Goal: Task Accomplishment & Management: Manage account settings

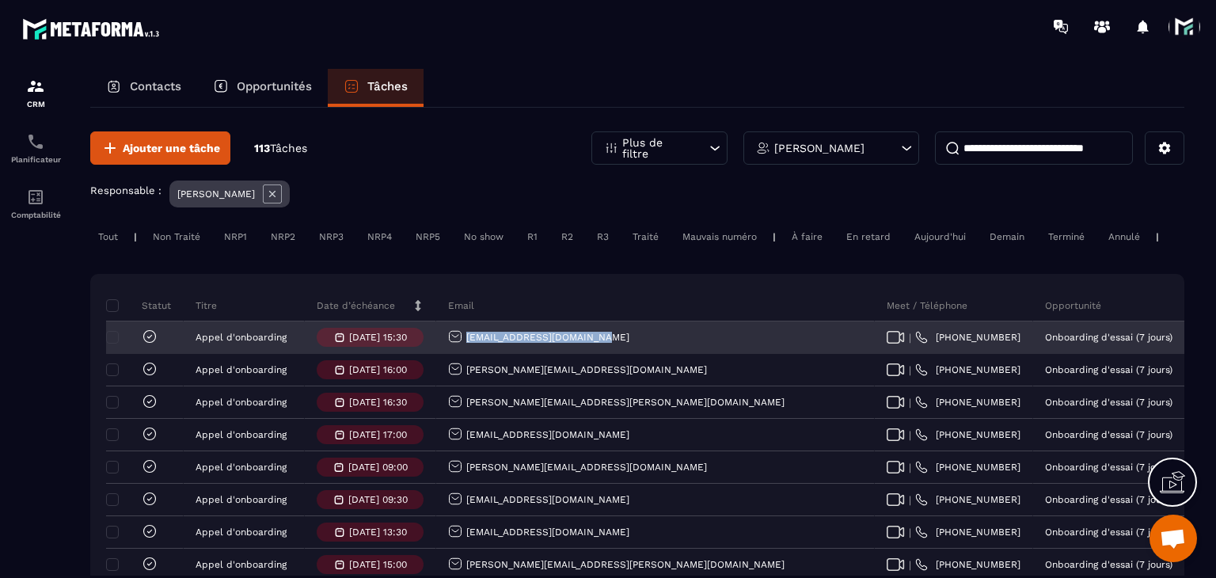
click at [464, 354] on div "[EMAIL_ADDRESS][DOMAIN_NAME]" at bounding box center [655, 338] width 439 height 32
copy p "[EMAIL_ADDRESS][DOMAIN_NAME]"
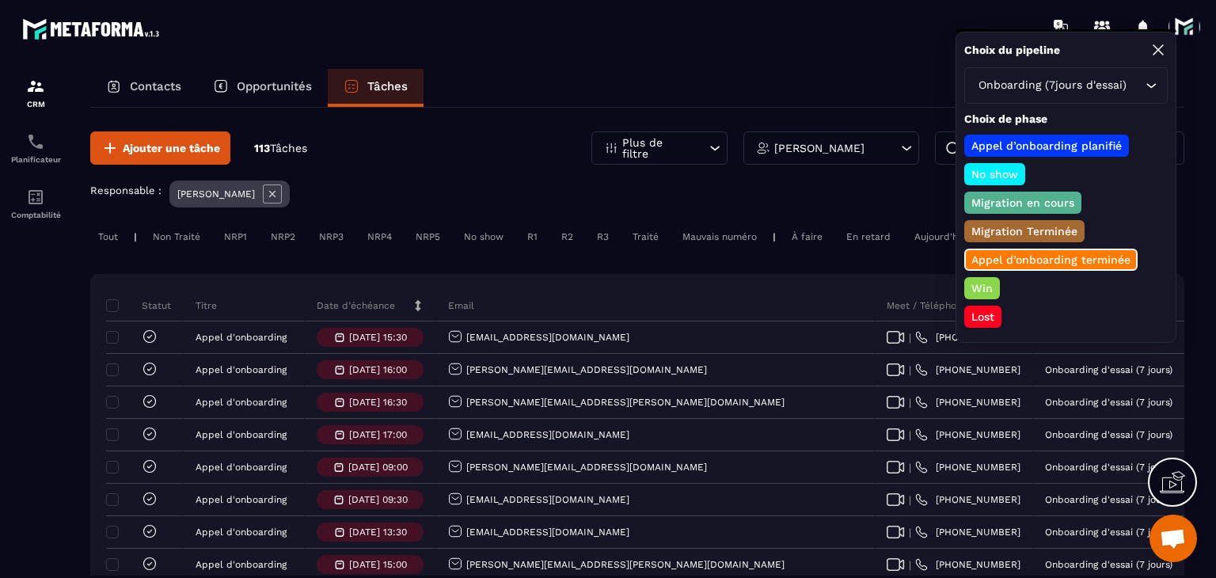
click at [977, 309] on p "Lost" at bounding box center [983, 317] width 28 height 16
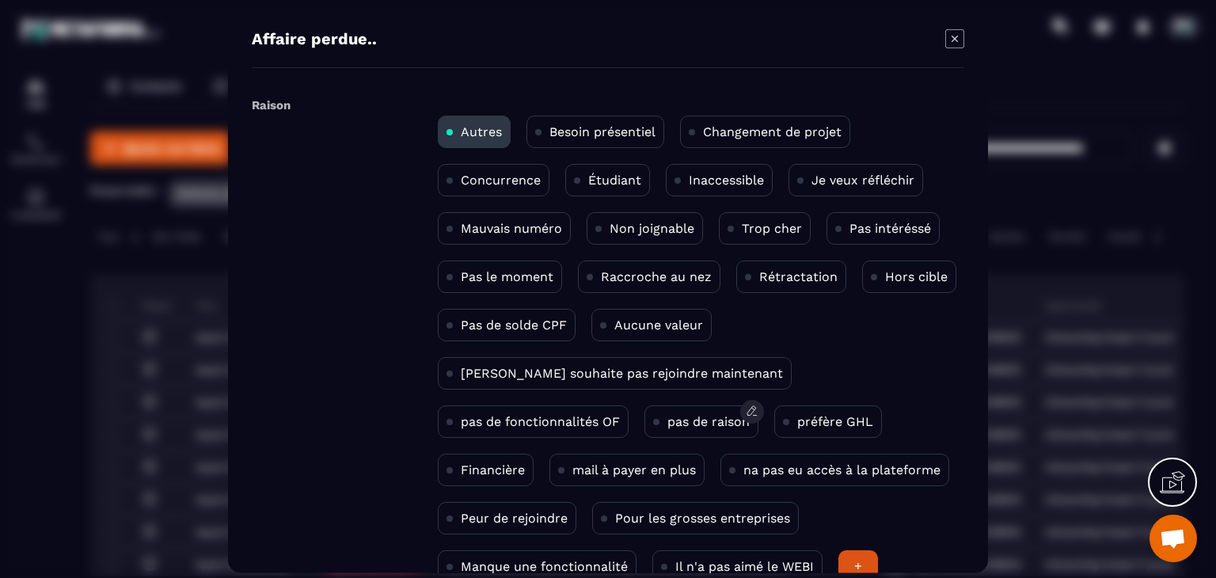
click at [644, 428] on div "pas de raison" at bounding box center [701, 421] width 114 height 32
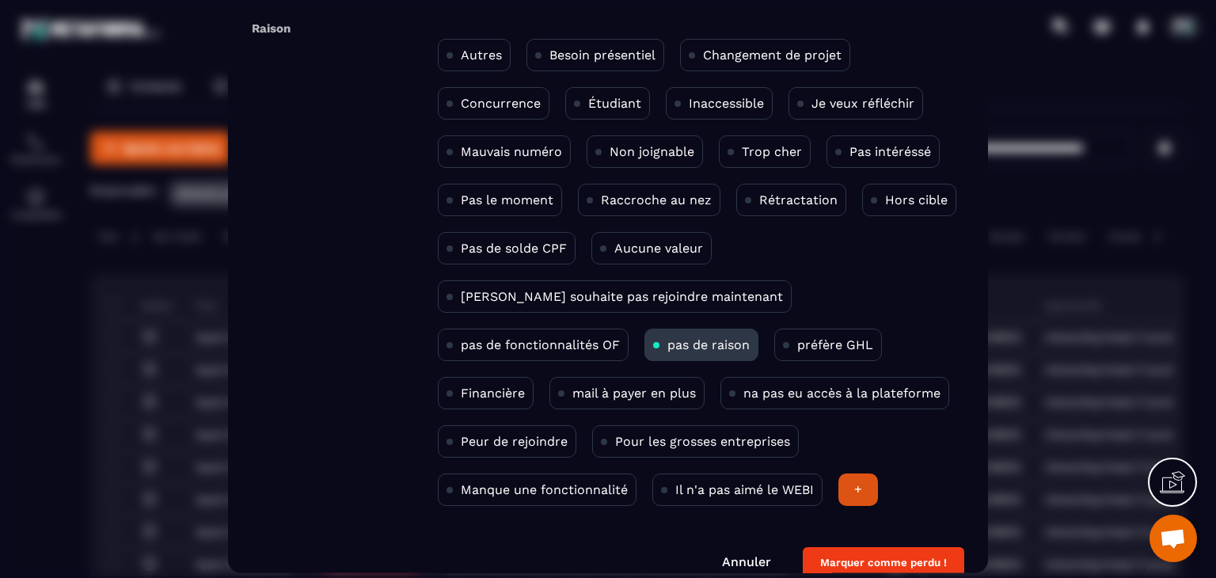
scroll to position [103, 0]
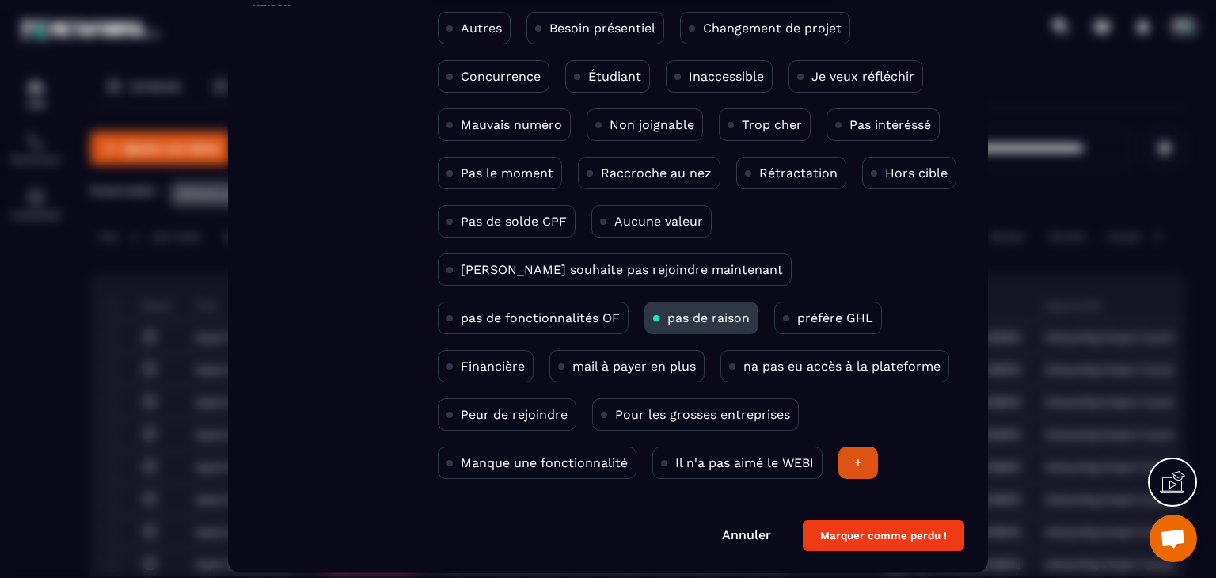
click at [854, 526] on button "Marquer comme perdu !" at bounding box center [884, 536] width 162 height 31
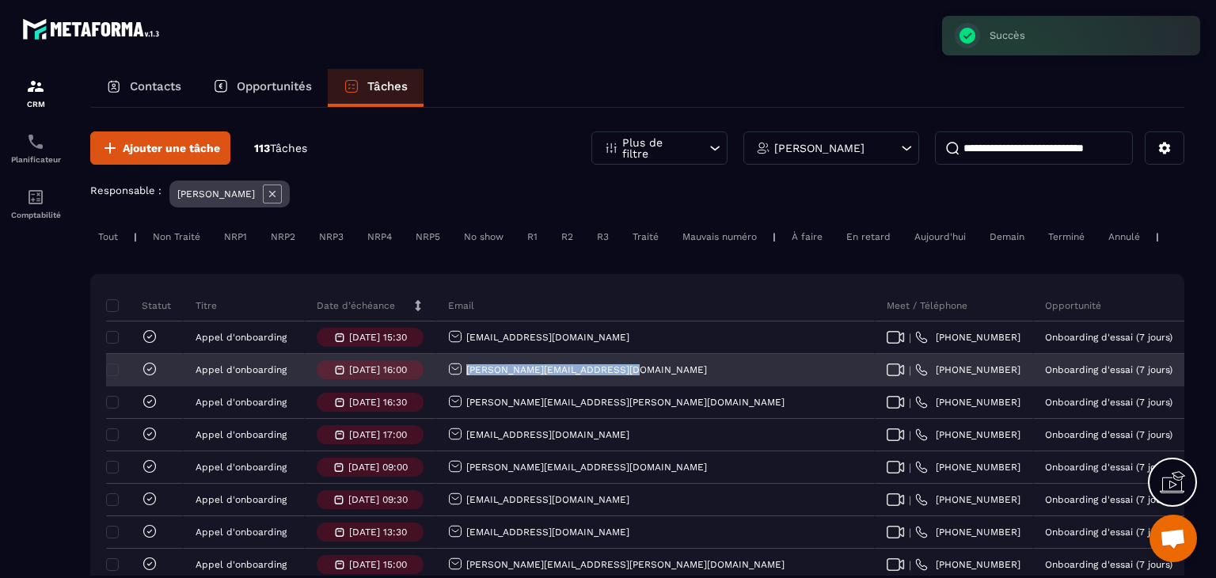
drag, startPoint x: 530, startPoint y: 373, endPoint x: 459, endPoint y: 383, distance: 71.2
click at [459, 383] on div "[PERSON_NAME][EMAIL_ADDRESS][DOMAIN_NAME]" at bounding box center [655, 371] width 439 height 32
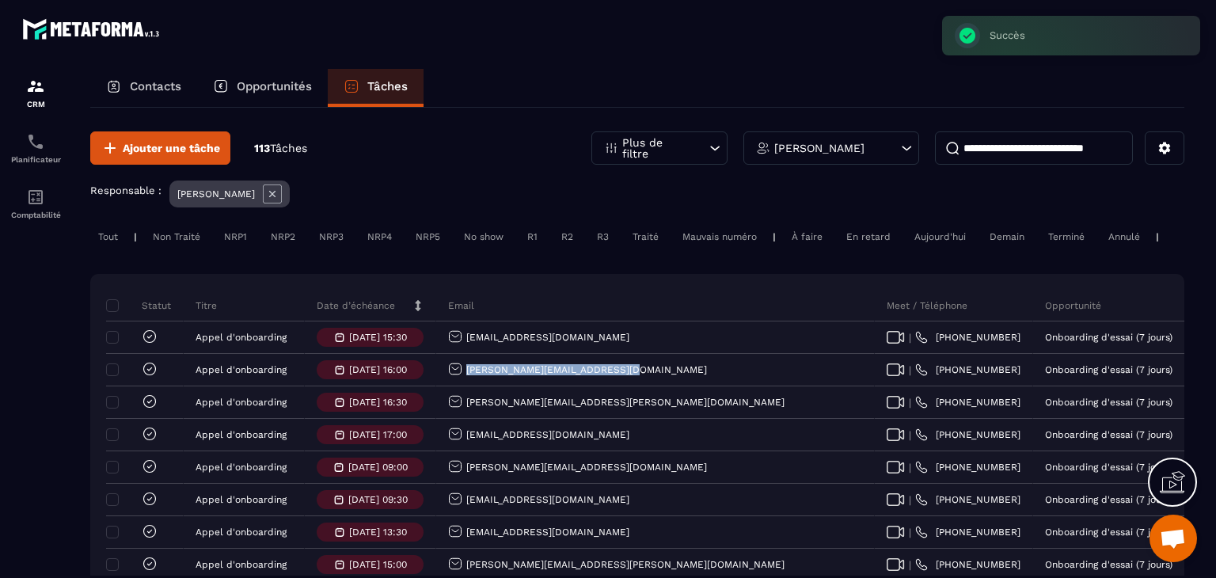
copy p "[PERSON_NAME][EMAIL_ADDRESS][DOMAIN_NAME]"
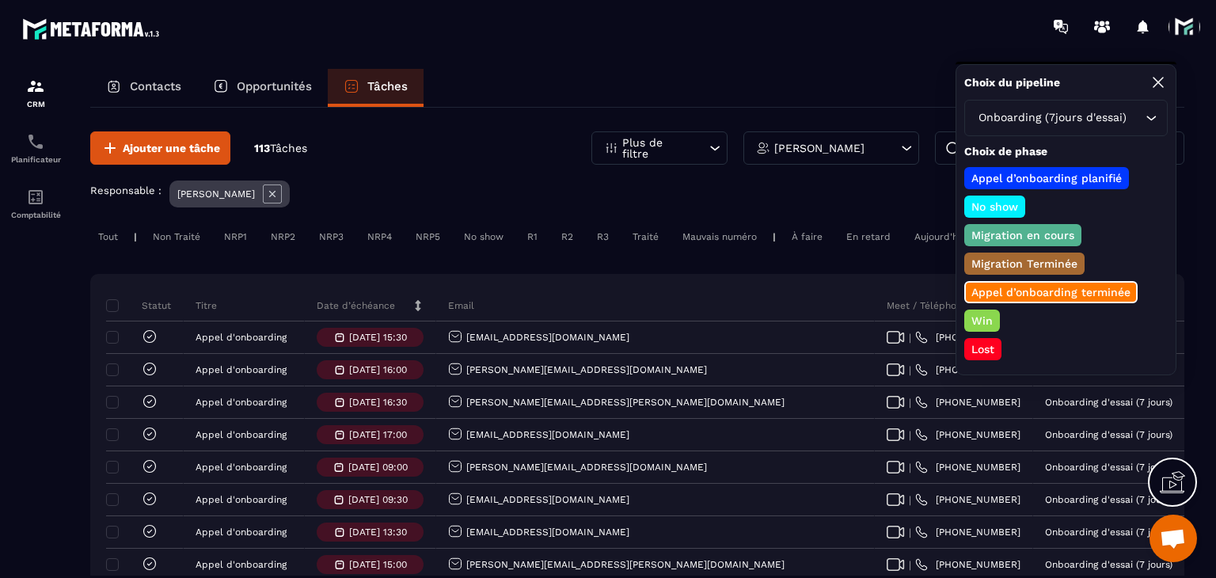
click at [981, 321] on p "Win" at bounding box center [982, 321] width 26 height 16
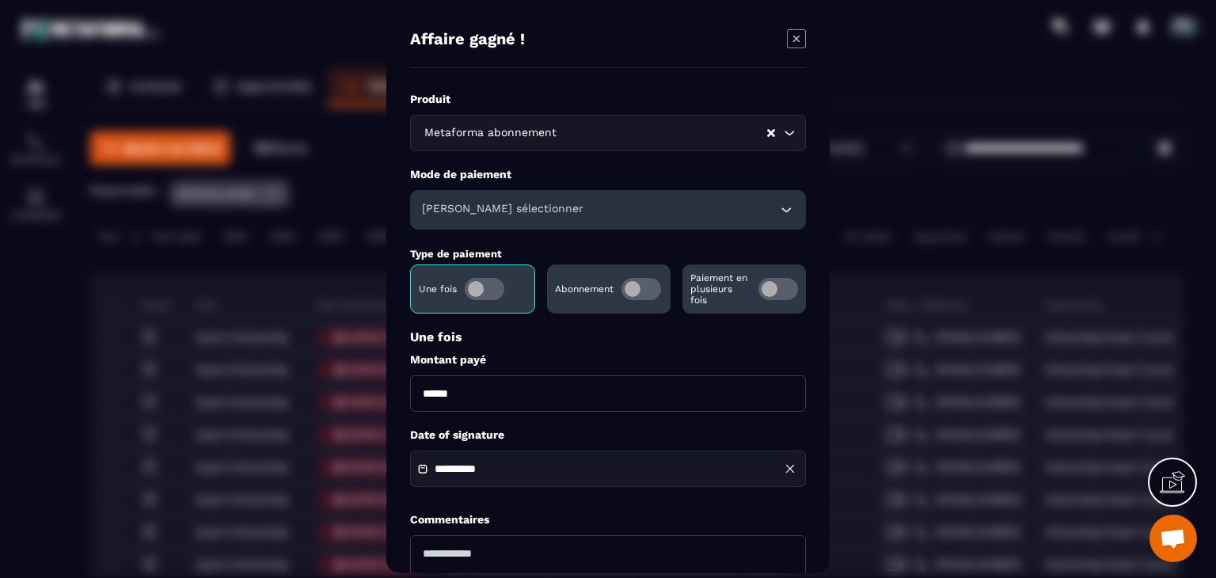
click at [640, 298] on span "Modal window" at bounding box center [642, 289] width 40 height 22
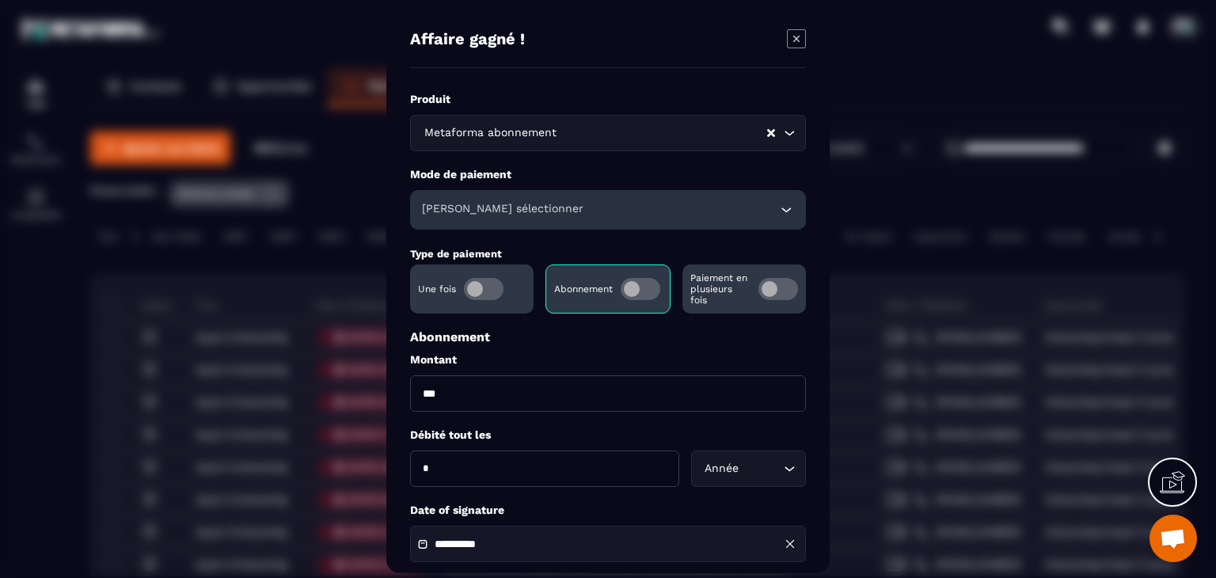
click at [554, 213] on div "[PERSON_NAME] sélectionner" at bounding box center [608, 210] width 396 height 40
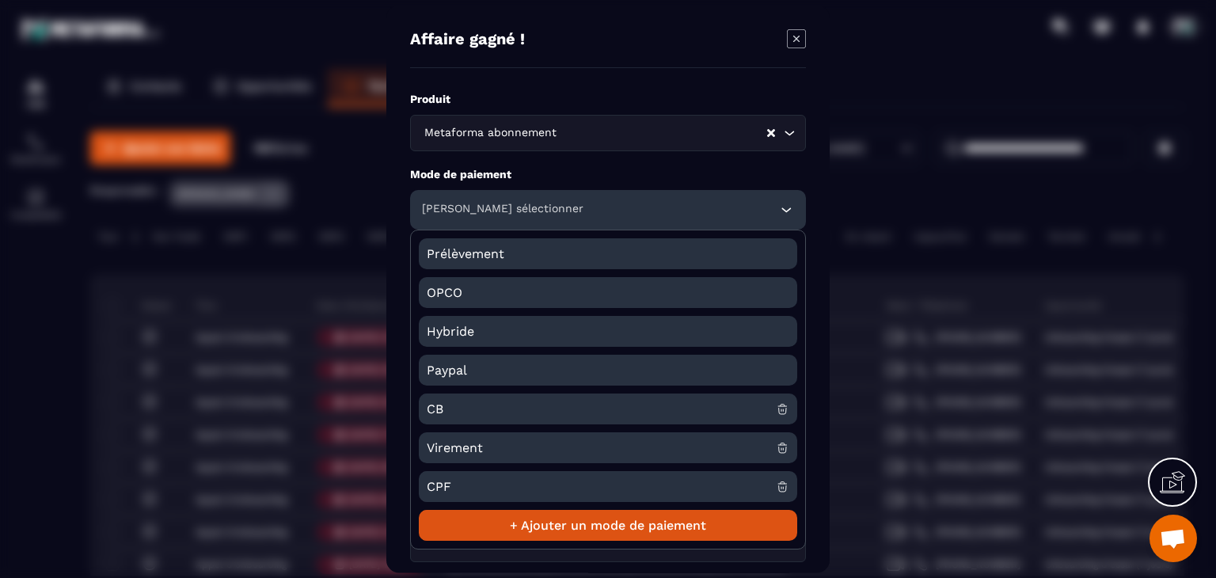
click at [447, 409] on span "CB" at bounding box center [601, 409] width 349 height 31
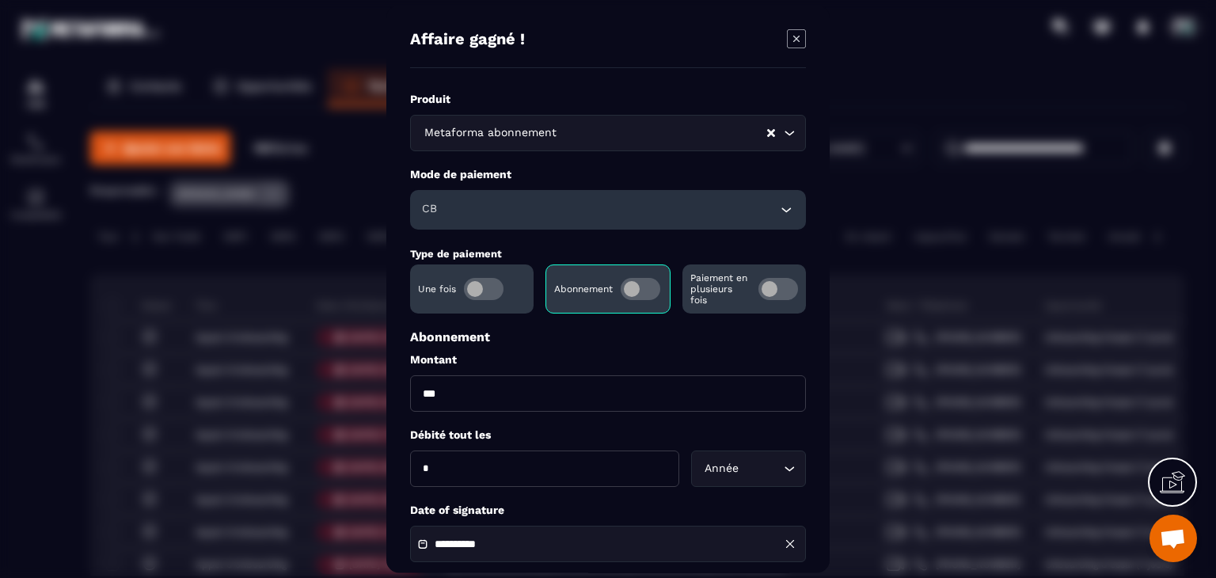
click at [450, 468] on input "*" at bounding box center [544, 469] width 269 height 36
click at [470, 549] on input "**********" at bounding box center [490, 544] width 111 height 12
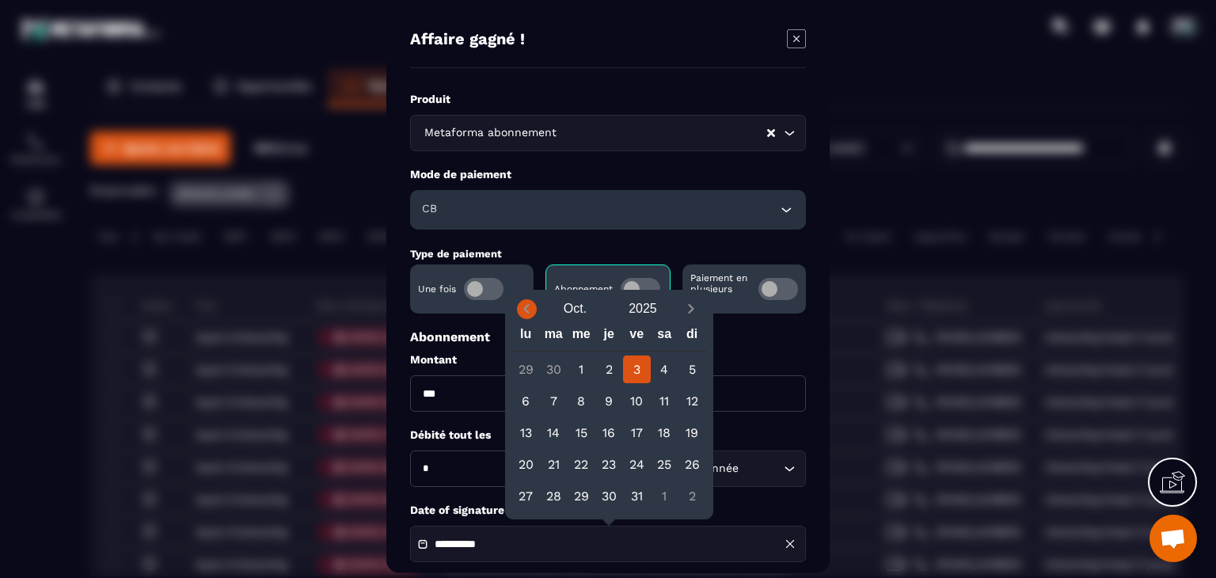
click at [523, 313] on icon "Previous month" at bounding box center [527, 309] width 16 height 16
click at [530, 313] on icon "Previous month" at bounding box center [527, 309] width 16 height 16
click at [607, 464] on div "24" at bounding box center [609, 465] width 28 height 28
type input "**********"
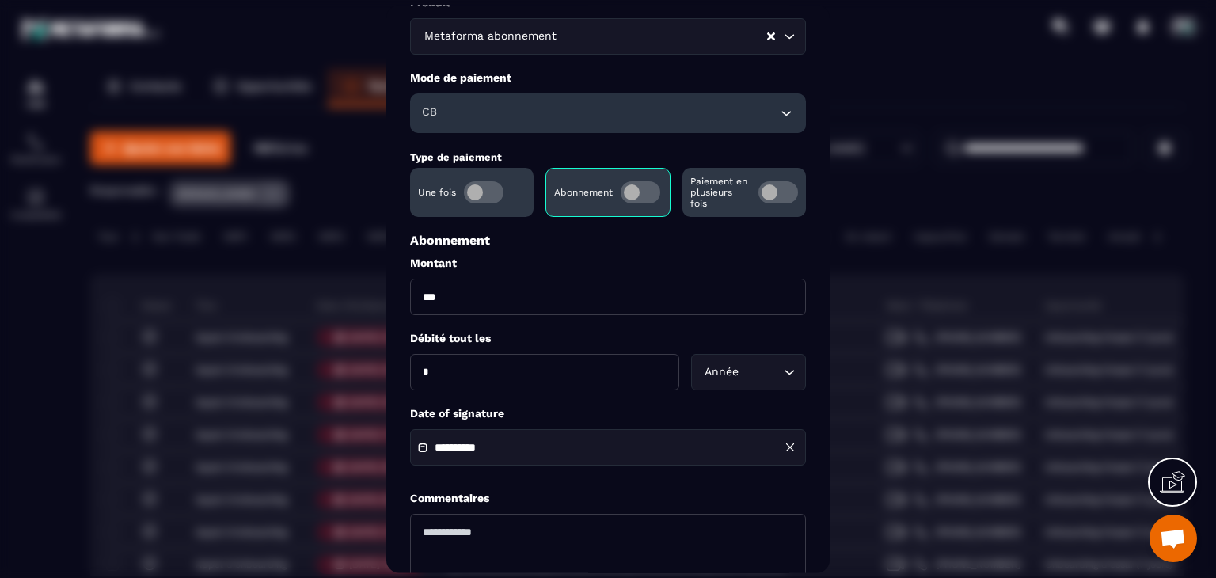
scroll to position [228, 0]
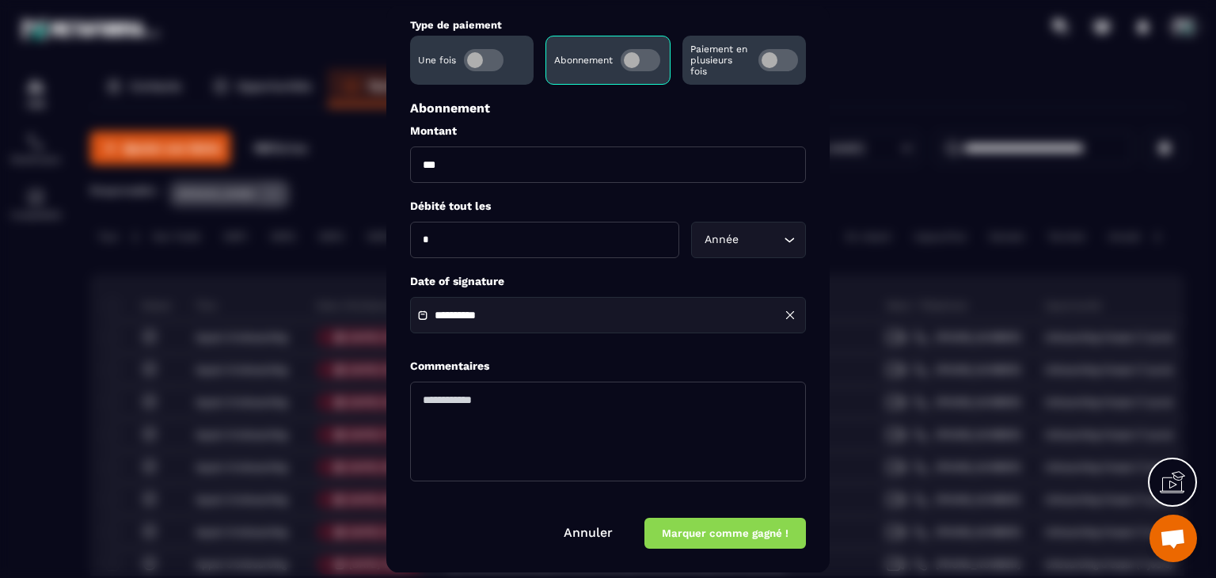
click at [732, 530] on button "Marquer comme gagné !" at bounding box center [725, 534] width 162 height 31
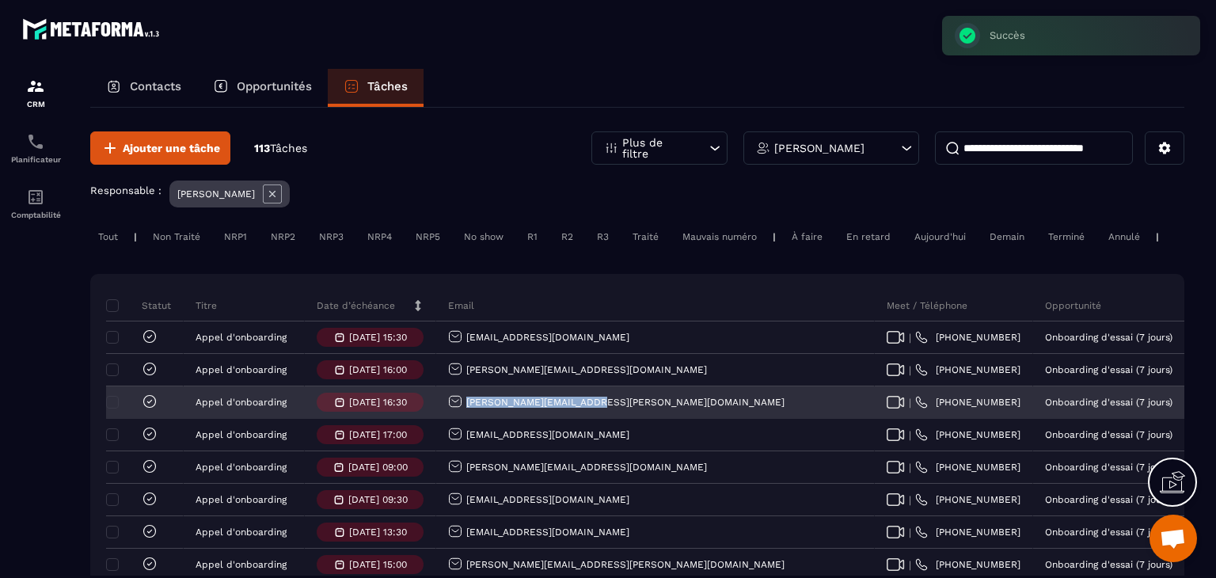
drag, startPoint x: 600, startPoint y: 416, endPoint x: 466, endPoint y: 416, distance: 134.6
click at [466, 416] on div "[PERSON_NAME][EMAIL_ADDRESS][PERSON_NAME][DOMAIN_NAME]" at bounding box center [655, 403] width 439 height 32
copy p "[PERSON_NAME][EMAIL_ADDRESS][PERSON_NAME][DOMAIN_NAME]"
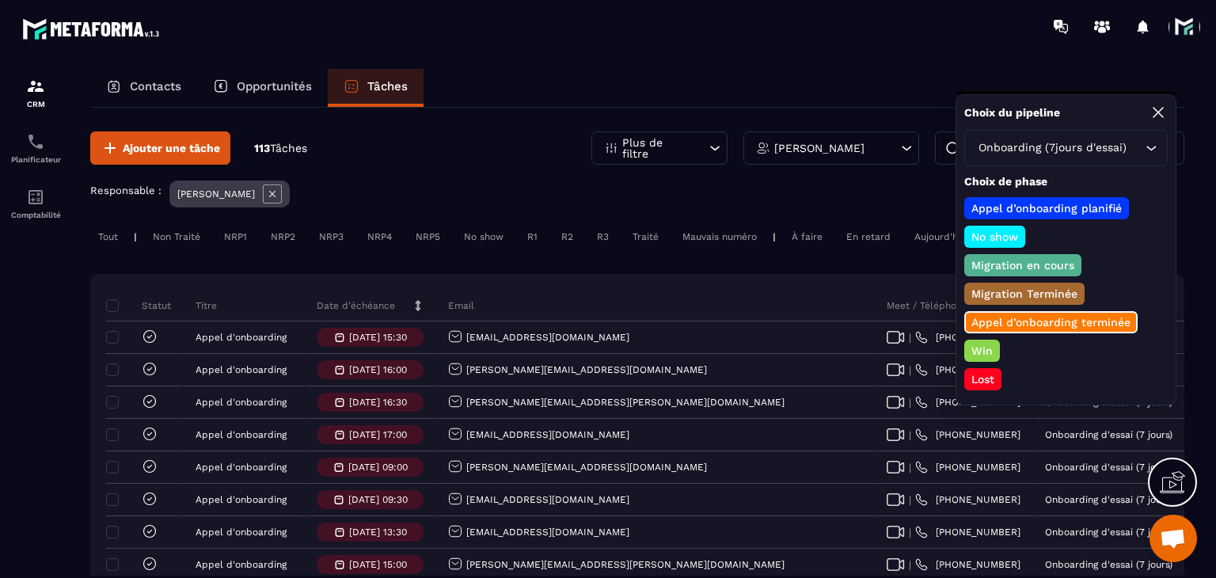
click at [990, 368] on div "Lost" at bounding box center [982, 379] width 37 height 22
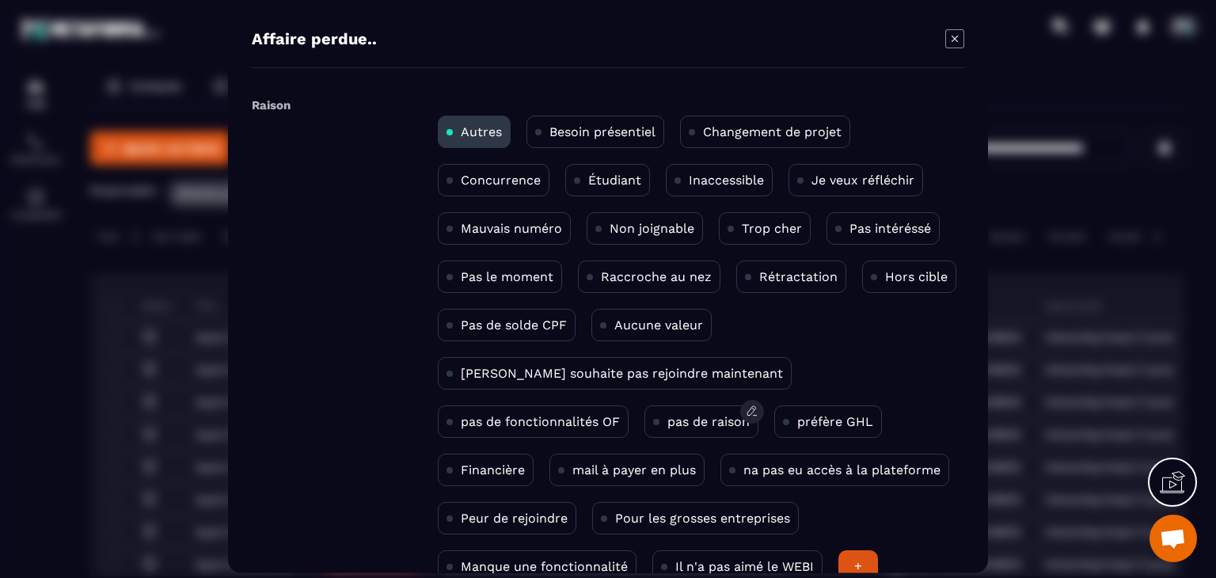
click at [667, 418] on p "pas de raison" at bounding box center [708, 421] width 82 height 15
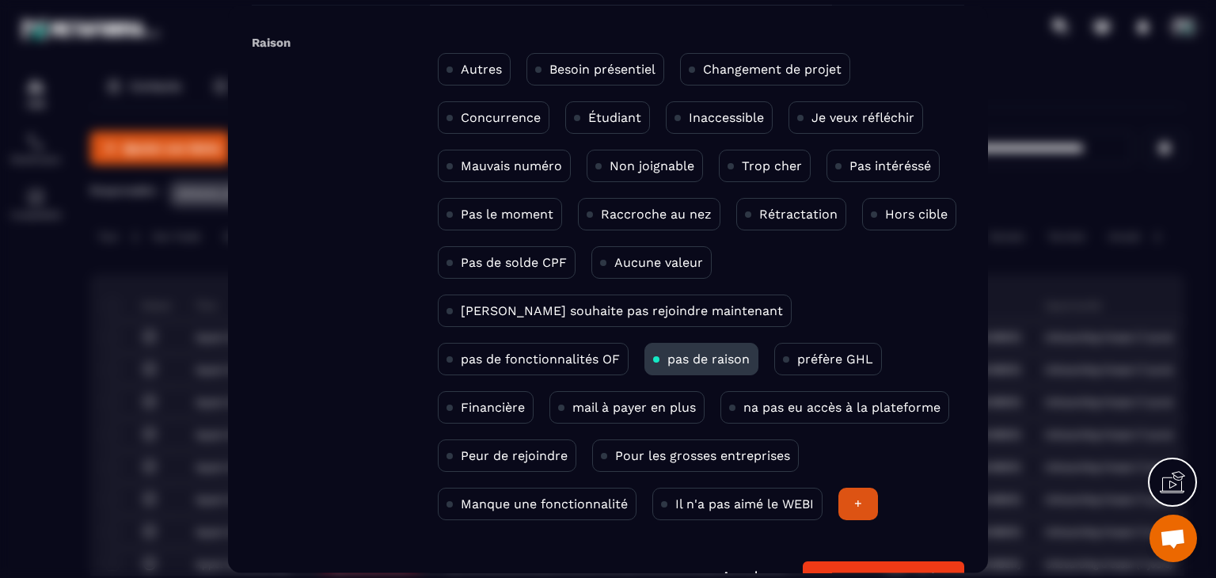
scroll to position [103, 0]
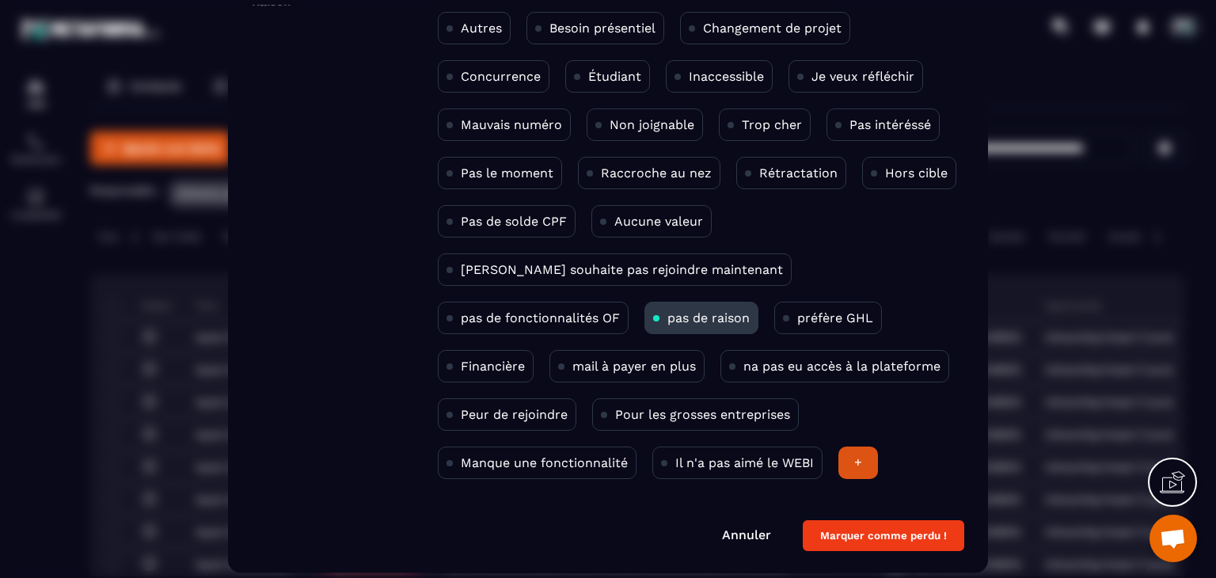
click at [865, 536] on button "Marquer comme perdu !" at bounding box center [884, 536] width 162 height 31
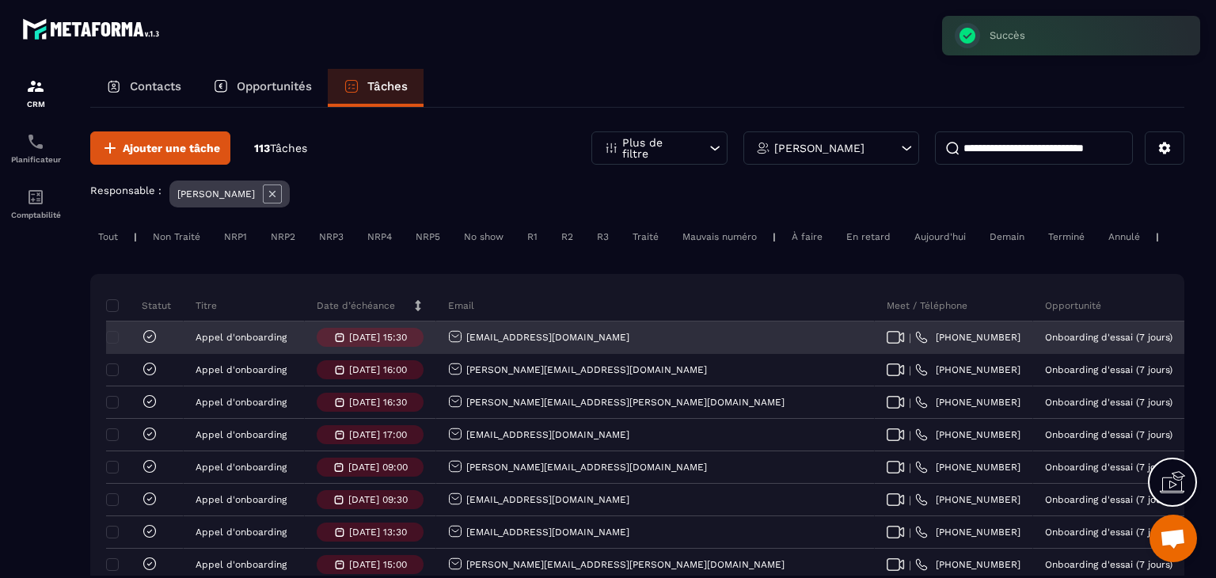
click at [149, 338] on icon at bounding box center [149, 336] width 5 height 3
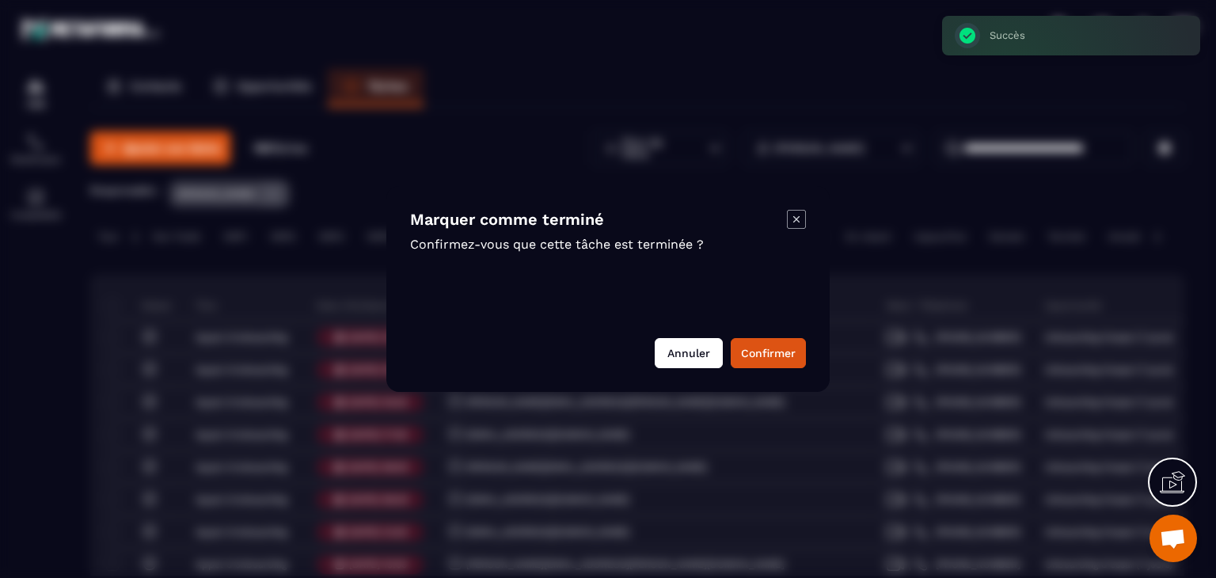
click at [749, 359] on button "Confirmer" at bounding box center [768, 353] width 75 height 30
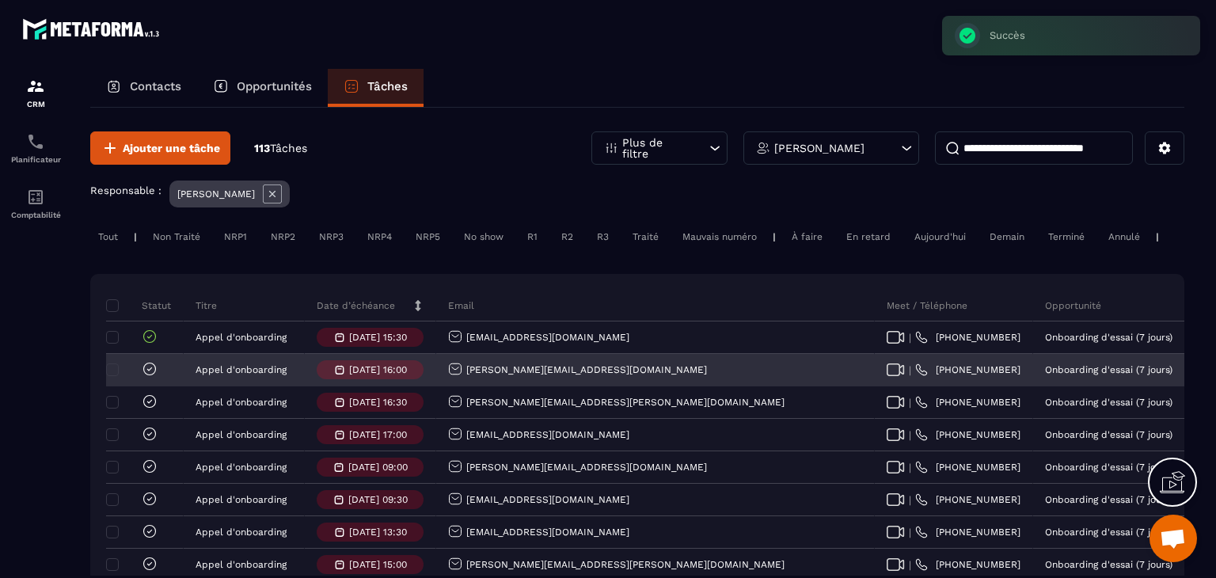
click at [151, 371] on icon at bounding box center [149, 368] width 5 height 3
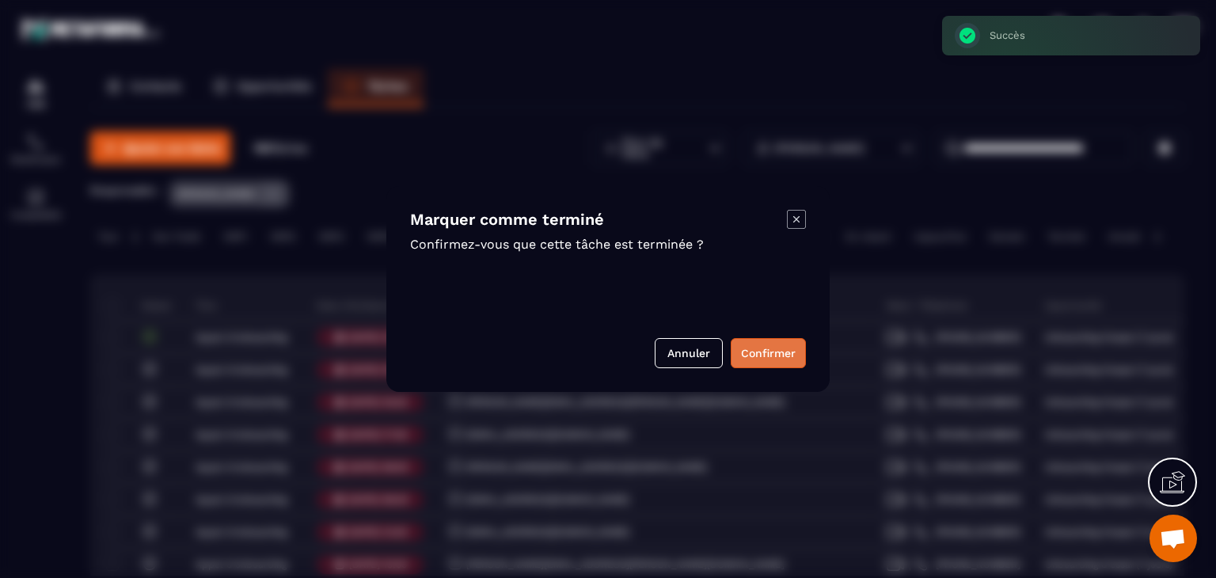
click at [752, 365] on button "Confirmer" at bounding box center [768, 353] width 75 height 30
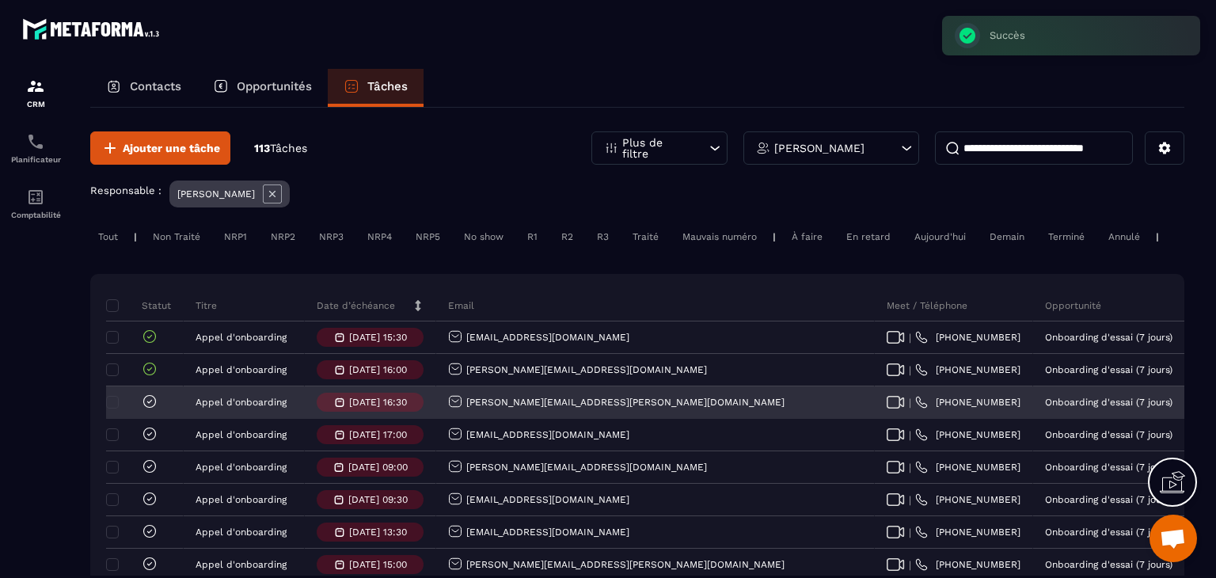
click at [151, 403] on icon at bounding box center [149, 401] width 5 height 3
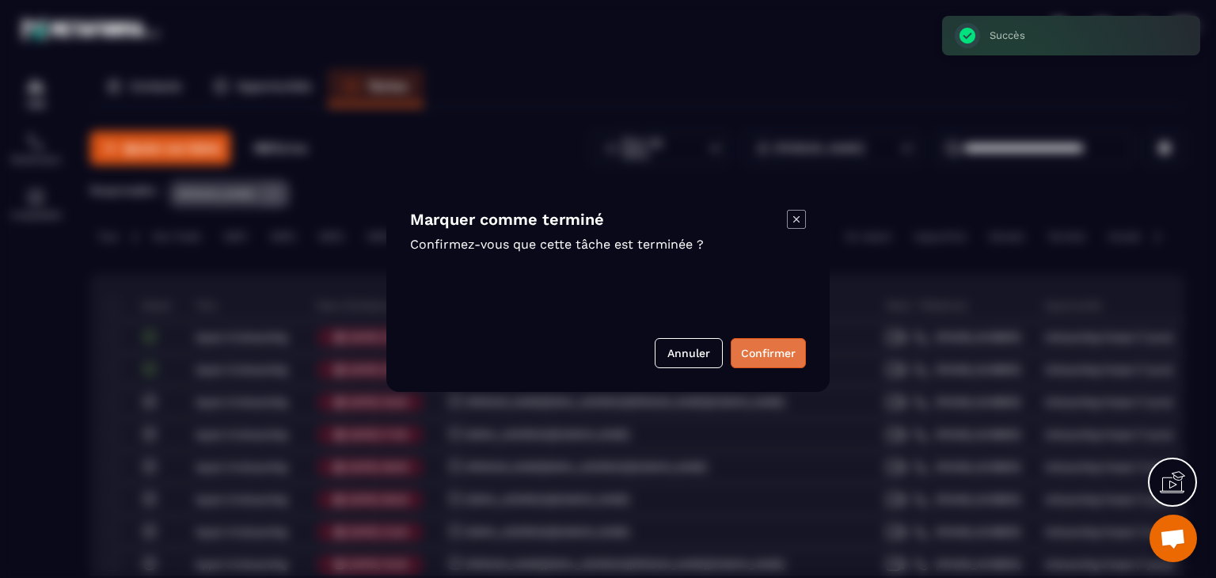
drag, startPoint x: 757, startPoint y: 353, endPoint x: 778, endPoint y: 353, distance: 21.4
click at [757, 354] on button "Confirmer" at bounding box center [768, 353] width 75 height 30
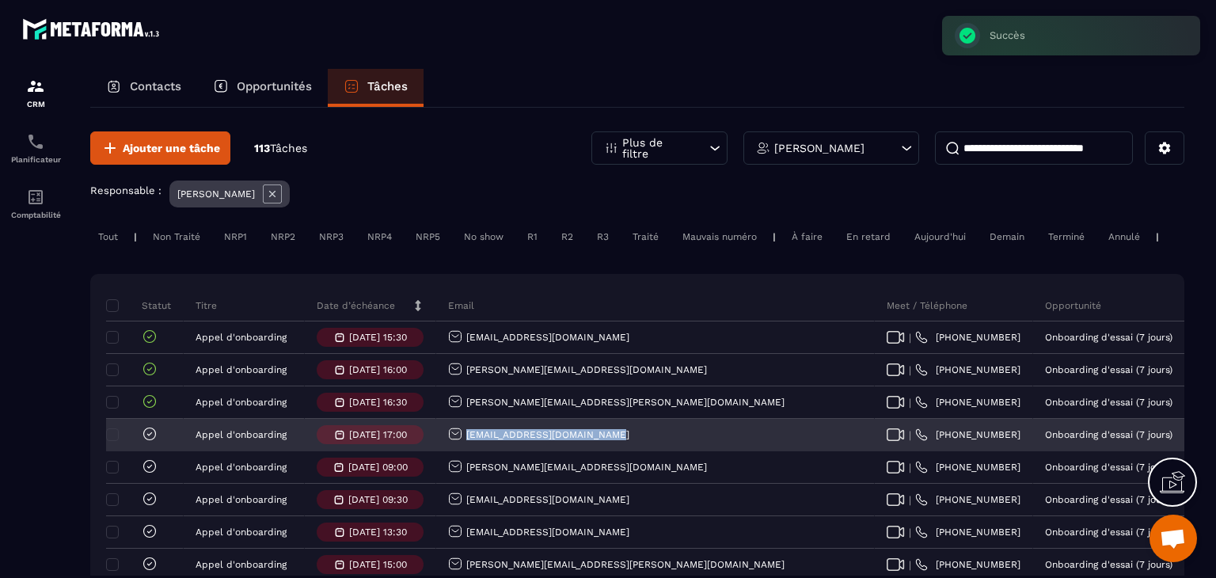
drag, startPoint x: 599, startPoint y: 454, endPoint x: 462, endPoint y: 451, distance: 137.8
click at [462, 451] on div "[EMAIL_ADDRESS][DOMAIN_NAME]" at bounding box center [655, 436] width 439 height 32
copy p "[EMAIL_ADDRESS][DOMAIN_NAME]"
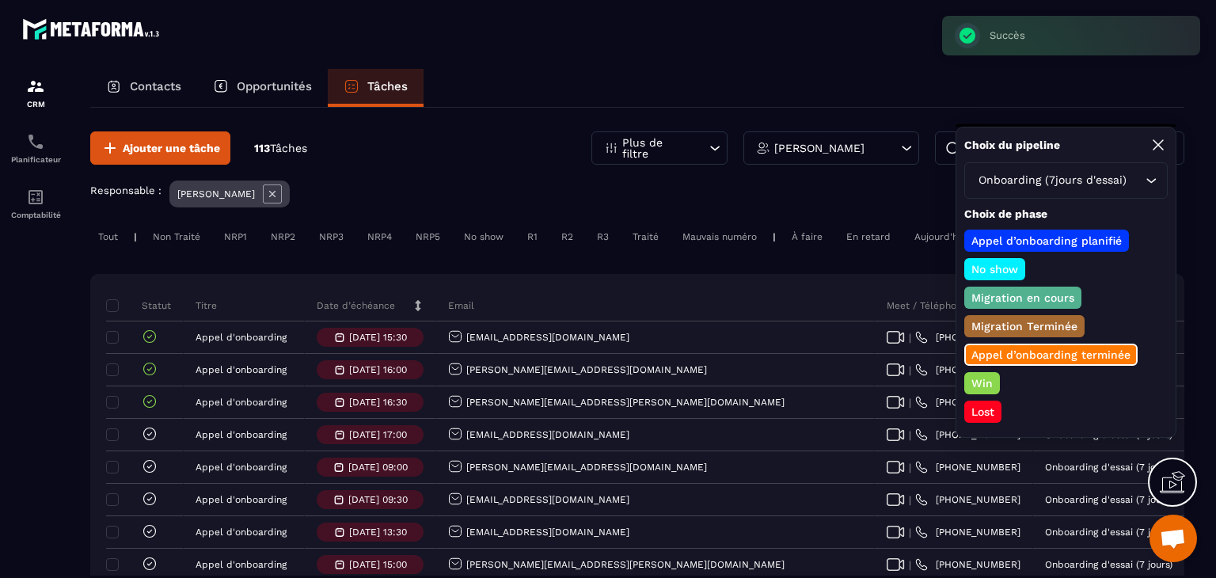
click at [990, 381] on p "Win" at bounding box center [982, 383] width 26 height 16
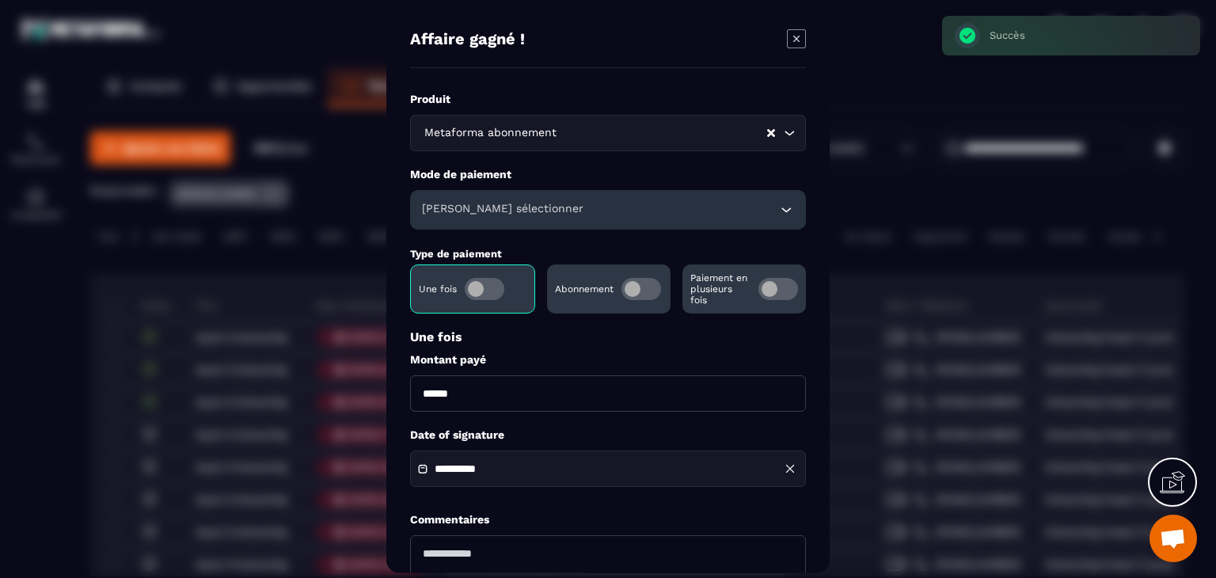
click at [456, 202] on h6 "[PERSON_NAME] sélectionner" at bounding box center [503, 210] width 162 height 16
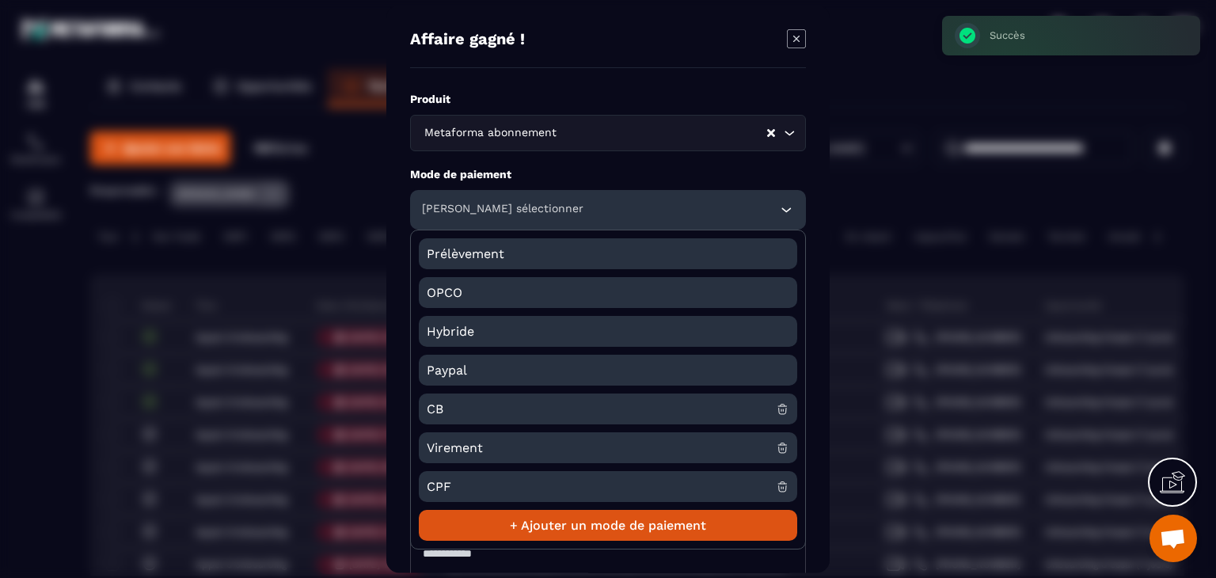
click at [434, 411] on span "CB" at bounding box center [601, 409] width 349 height 31
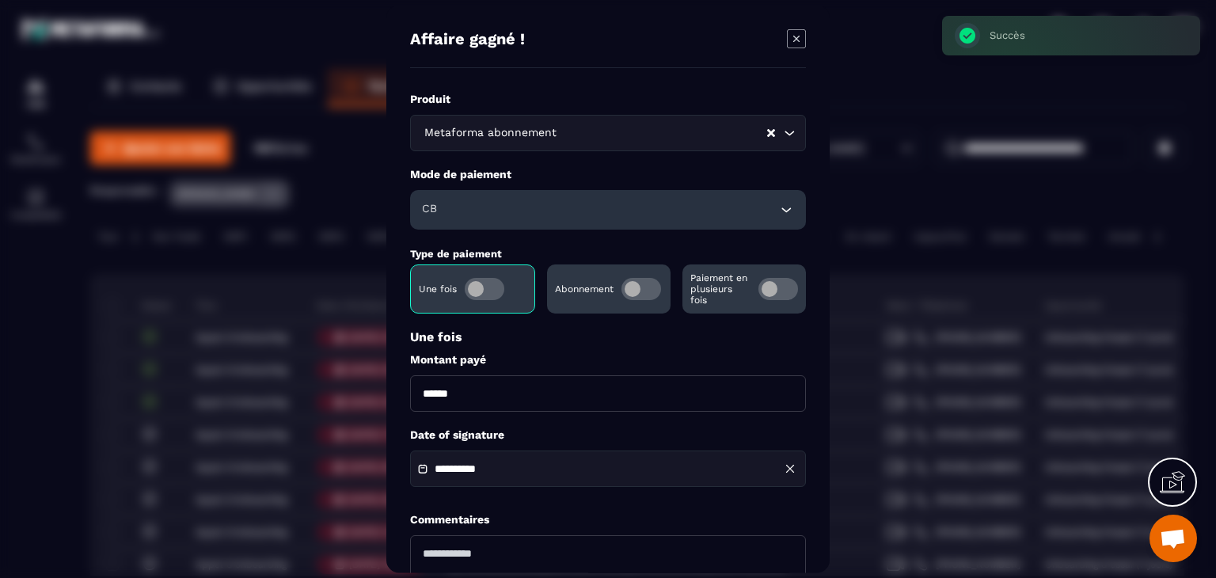
click at [415, 385] on input "******" at bounding box center [608, 393] width 396 height 36
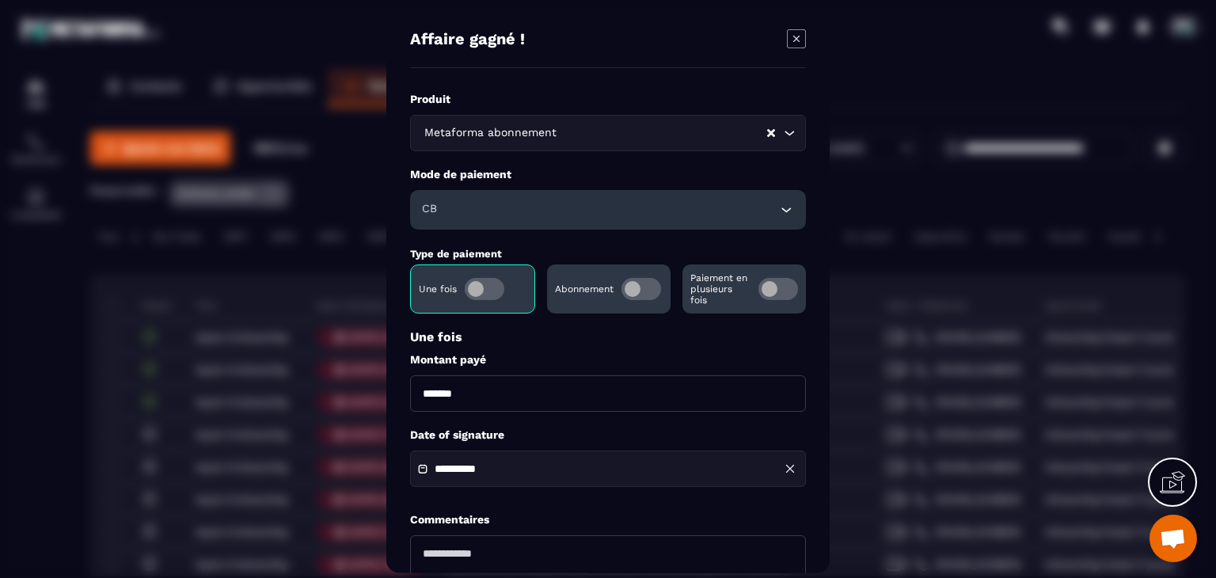
type input "*******"
click at [534, 481] on div "**********" at bounding box center [608, 469] width 396 height 36
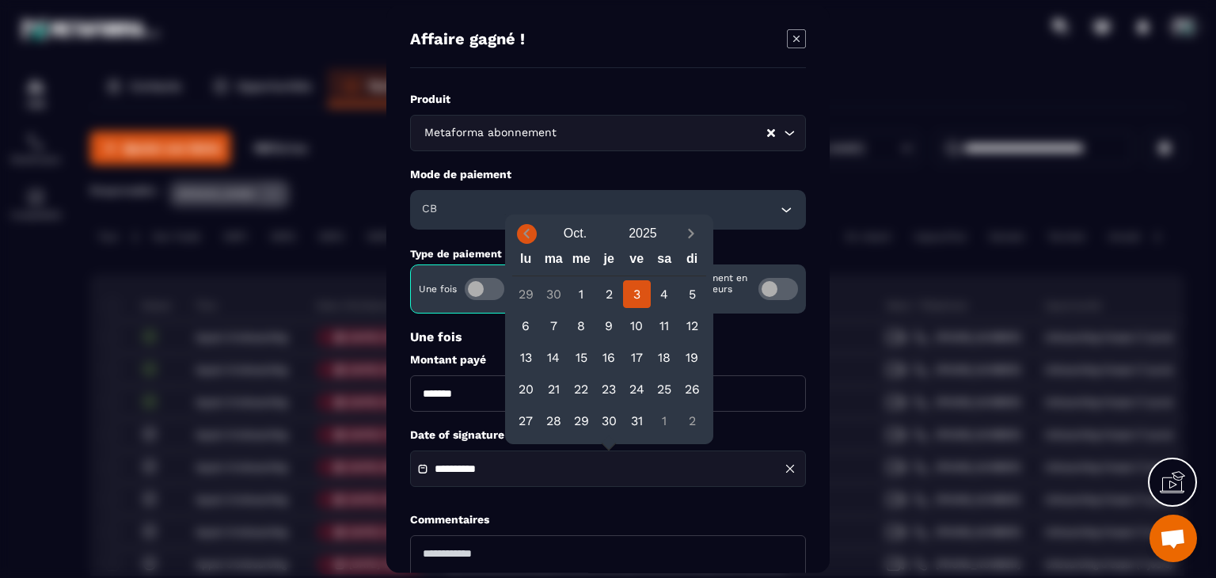
click at [529, 235] on icon "Previous month" at bounding box center [527, 234] width 16 height 16
click at [604, 386] on div "24" at bounding box center [609, 389] width 28 height 28
type input "**********"
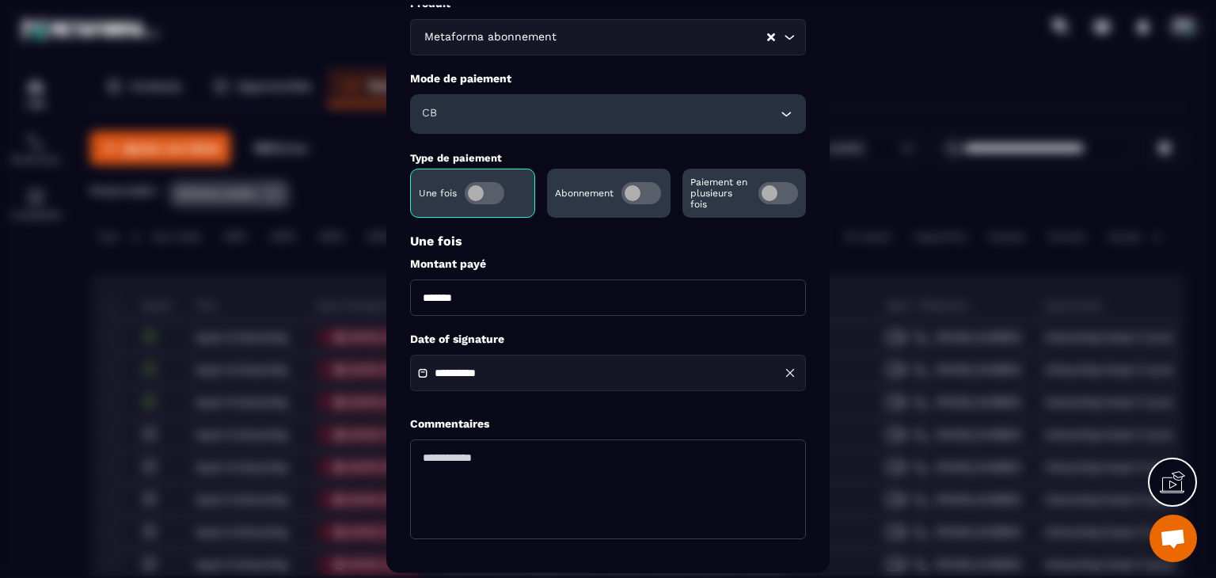
scroll to position [153, 0]
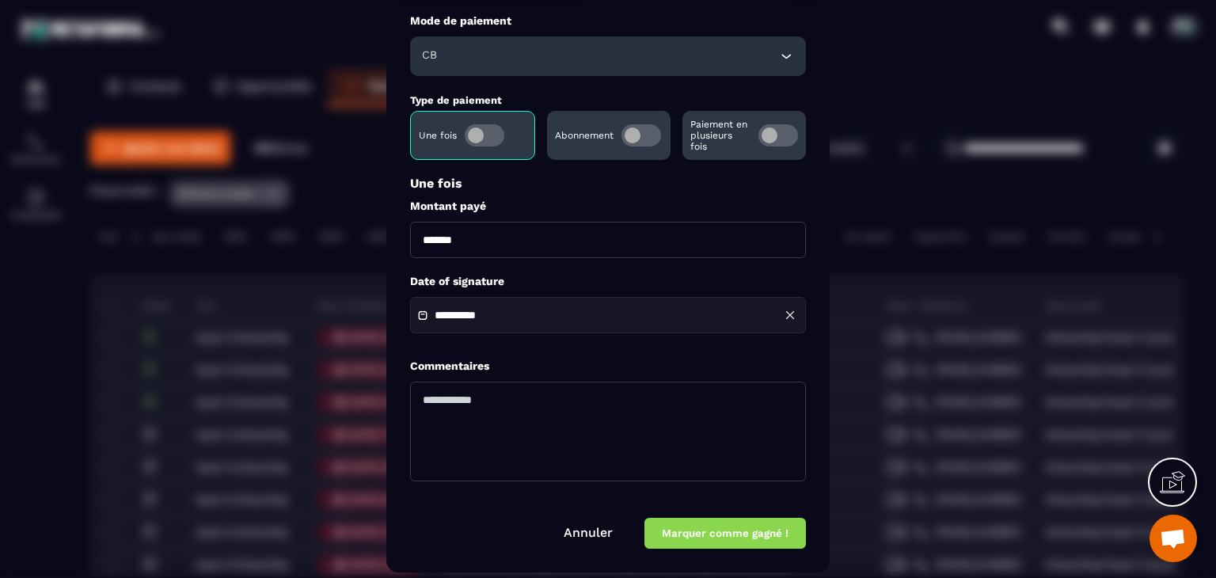
click at [702, 530] on button "Marquer comme gagné !" at bounding box center [725, 534] width 162 height 31
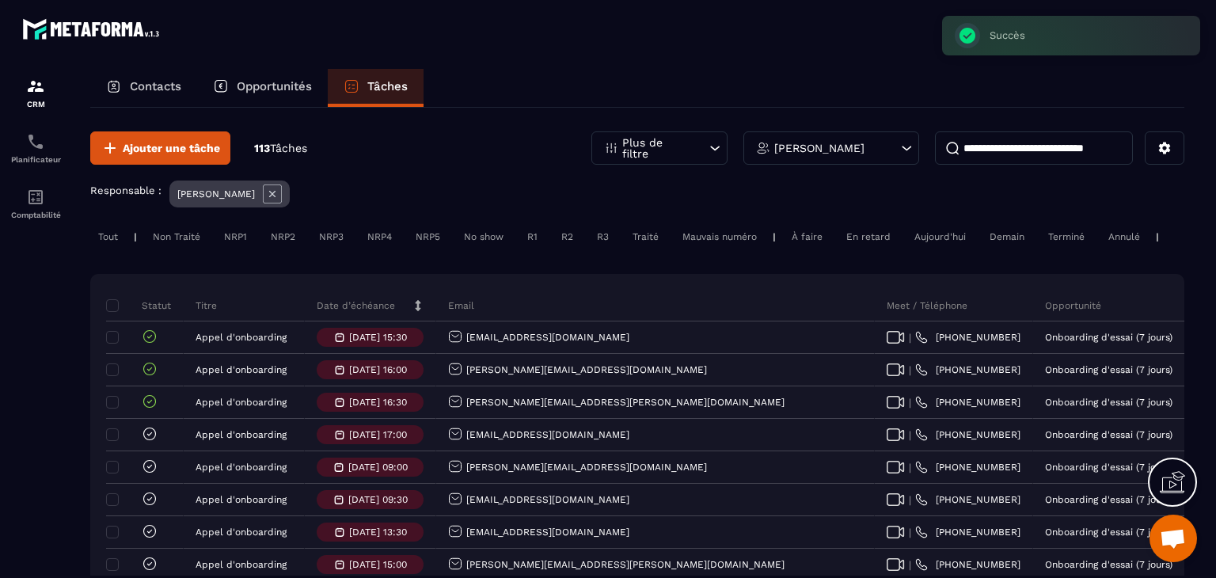
click at [143, 447] on div "Modal window" at bounding box center [608, 210] width 1216 height 578
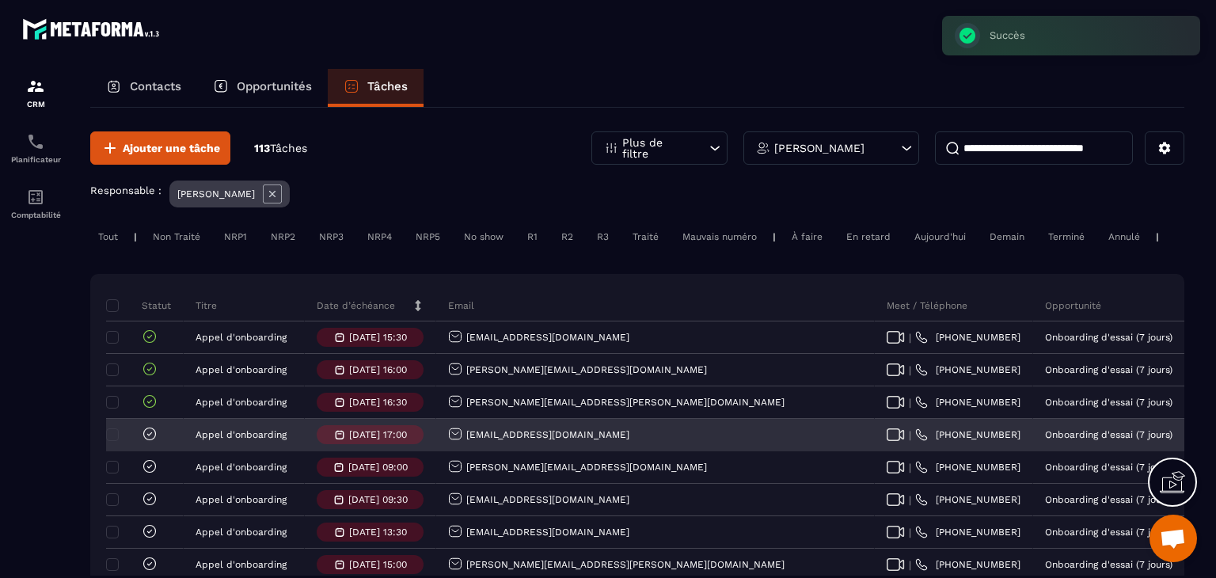
click at [158, 444] on div at bounding box center [145, 435] width 78 height 32
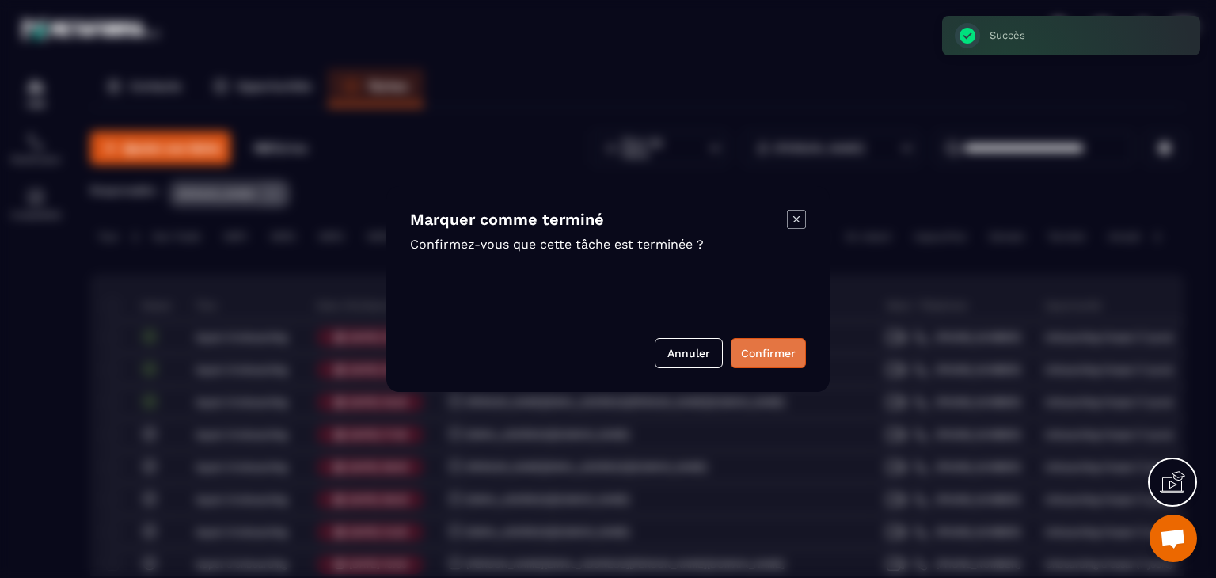
click at [783, 347] on button "Confirmer" at bounding box center [768, 353] width 75 height 30
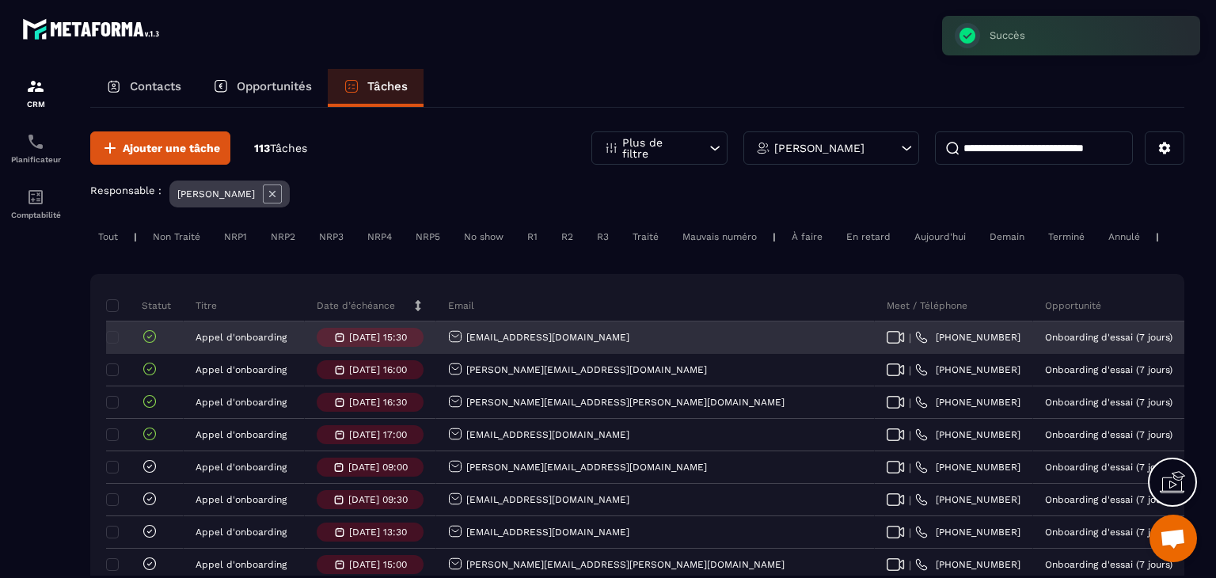
scroll to position [79, 0]
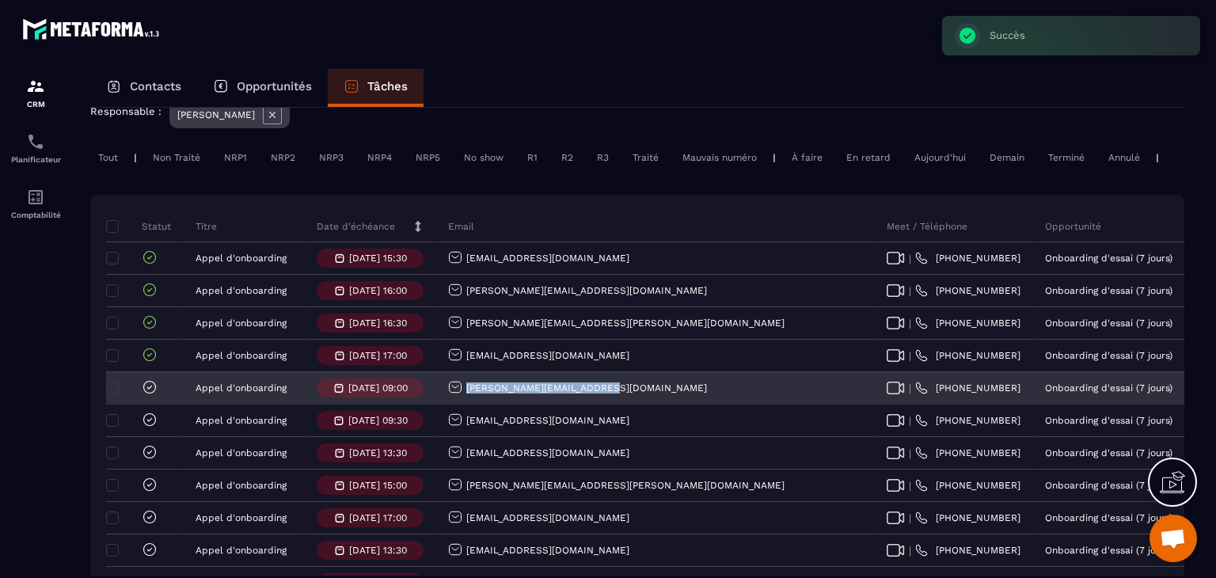
drag, startPoint x: 519, startPoint y: 408, endPoint x: 458, endPoint y: 409, distance: 61.0
click at [458, 405] on div "[PERSON_NAME][EMAIL_ADDRESS][DOMAIN_NAME]" at bounding box center [655, 389] width 439 height 32
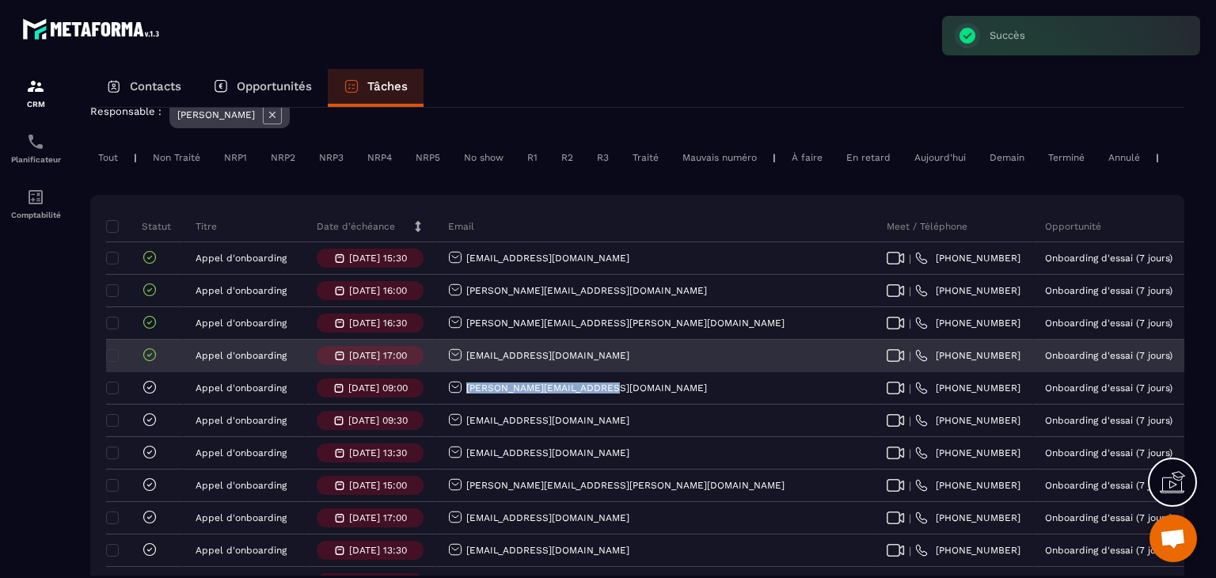
copy p "[PERSON_NAME][EMAIL_ADDRESS][DOMAIN_NAME]"
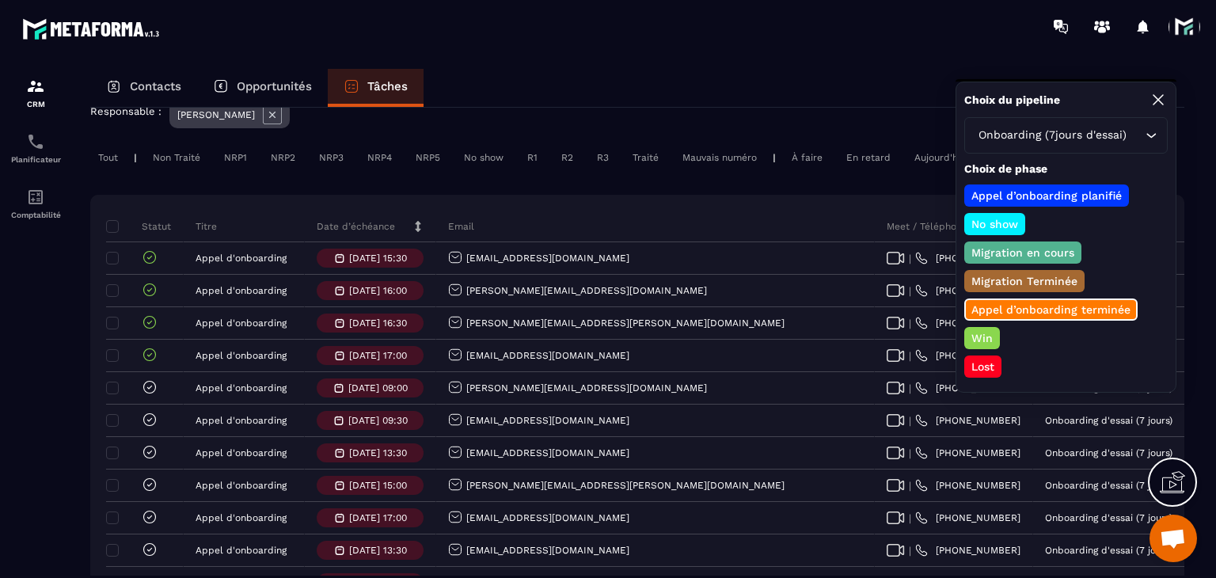
click at [975, 321] on div "[PERSON_NAME] d’onboarding planifié No show Migration en cours Migration Termin…" at bounding box center [1065, 280] width 203 height 193
click at [975, 331] on p "Win" at bounding box center [982, 338] width 26 height 16
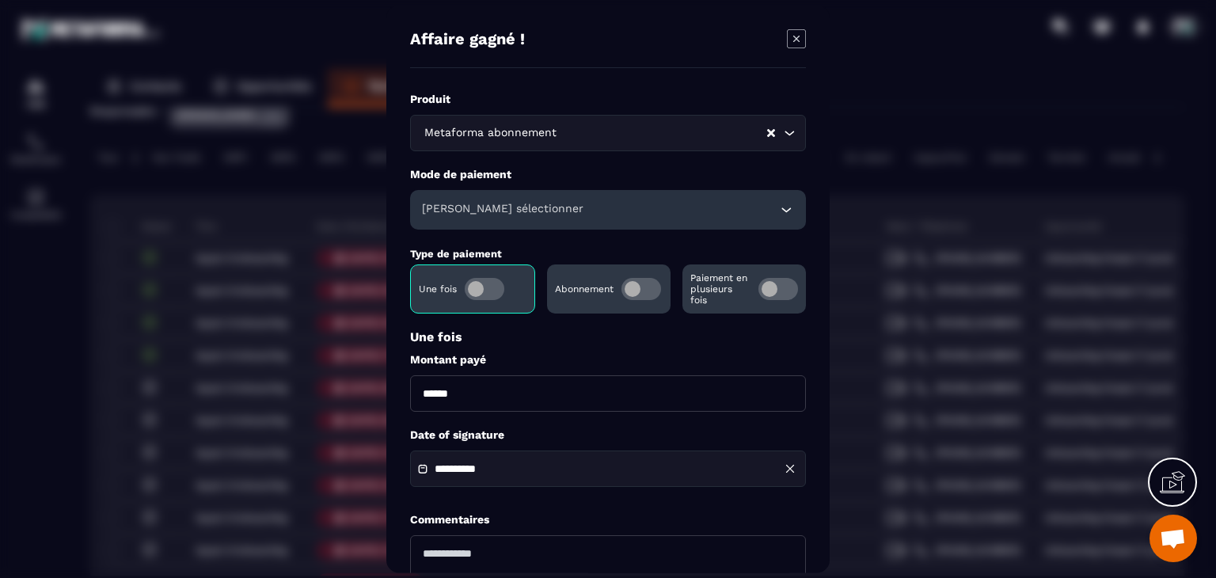
click at [414, 397] on input "******" at bounding box center [608, 393] width 396 height 36
type input "*******"
click at [545, 219] on div "[PERSON_NAME] sélectionner" at bounding box center [608, 210] width 396 height 40
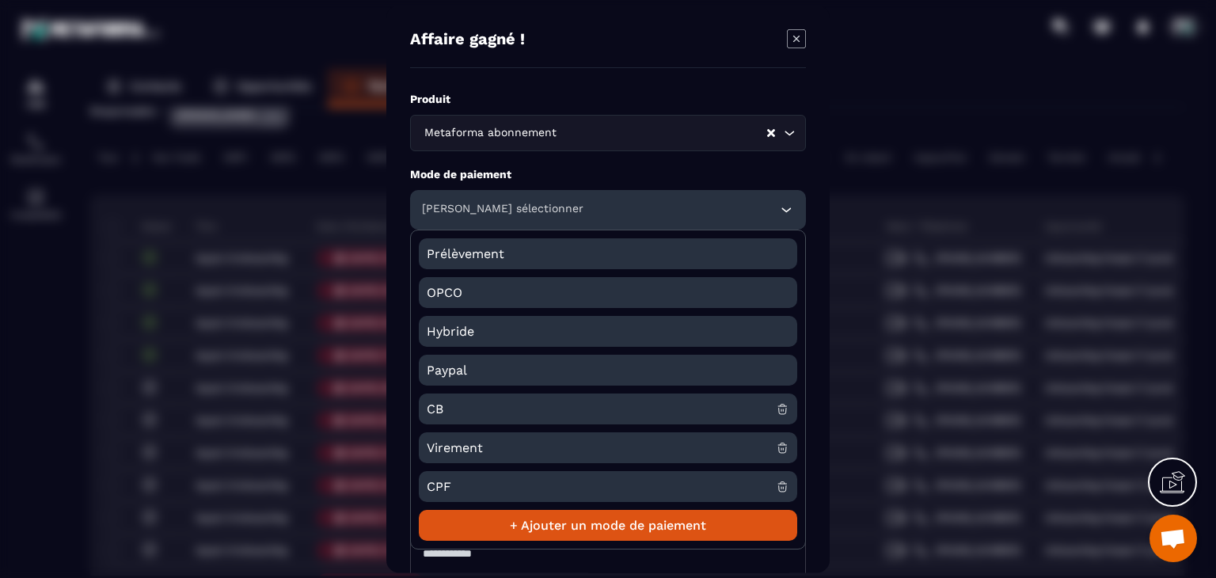
click at [459, 418] on span "CB" at bounding box center [601, 409] width 349 height 31
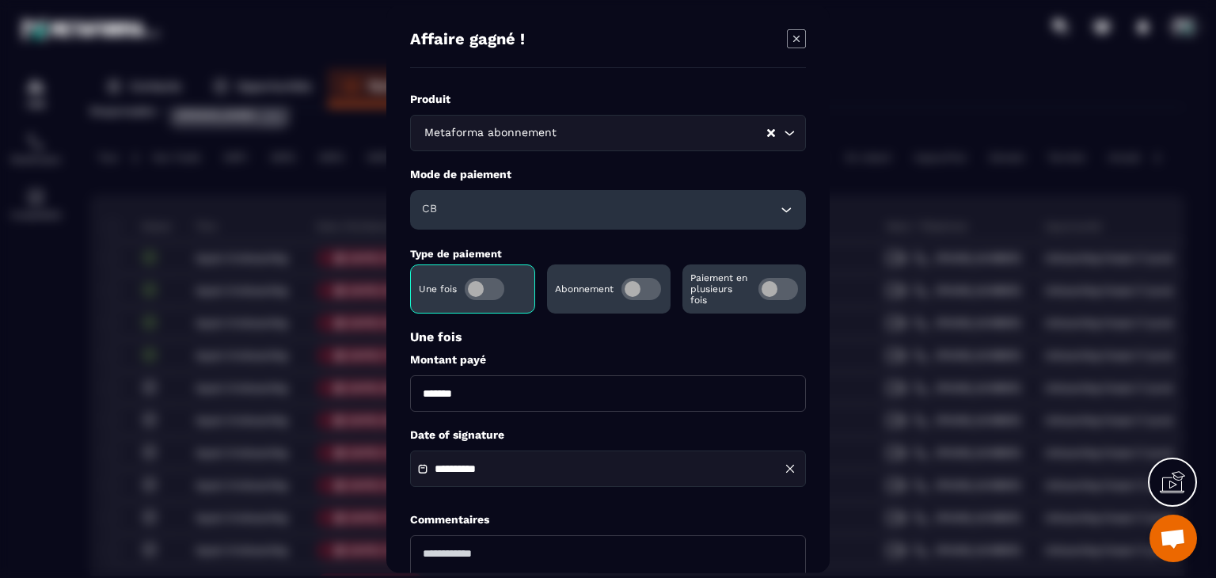
click at [495, 475] on input "**********" at bounding box center [490, 469] width 111 height 12
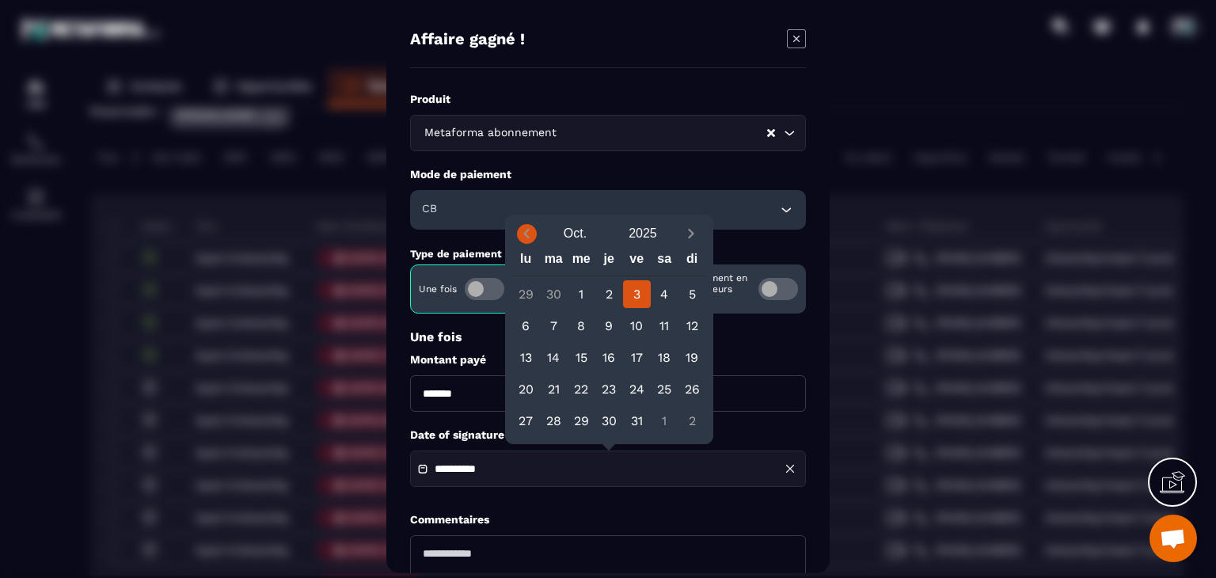
click at [526, 232] on icon "Previous month" at bounding box center [527, 235] width 6 height 10
click at [606, 384] on div "24" at bounding box center [609, 389] width 28 height 28
type input "**********"
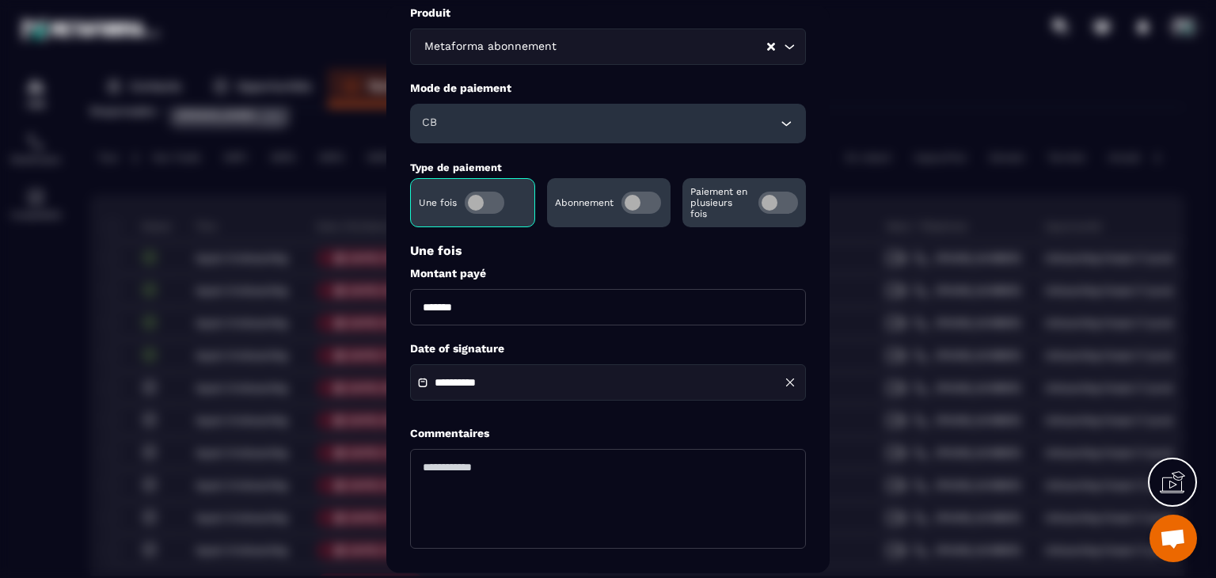
scroll to position [153, 0]
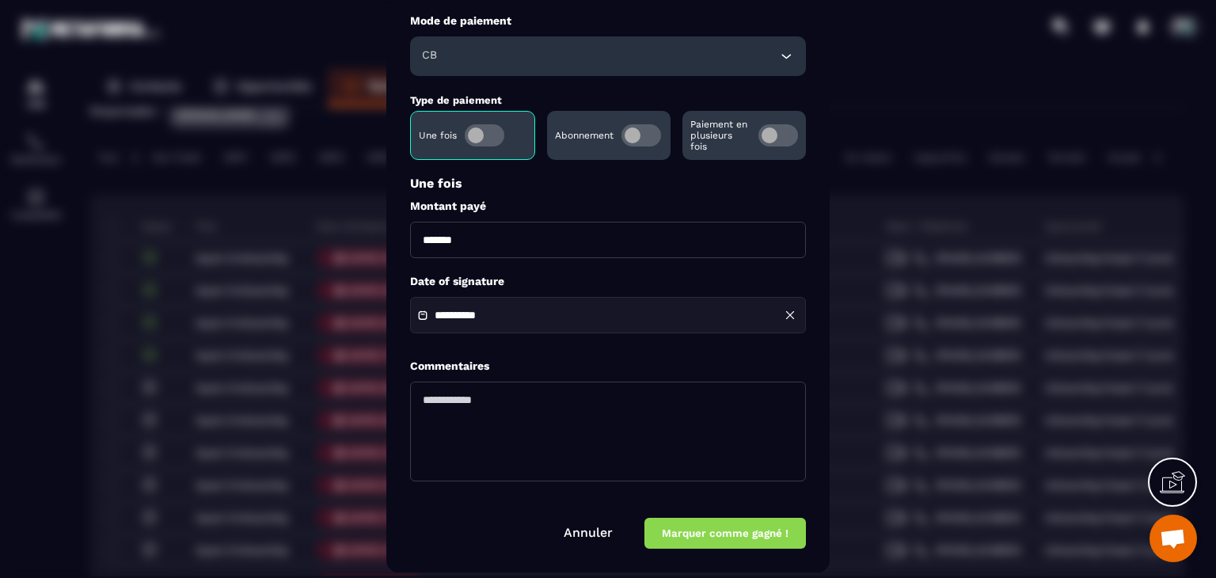
click at [725, 532] on button "Marquer comme gagné !" at bounding box center [725, 534] width 162 height 31
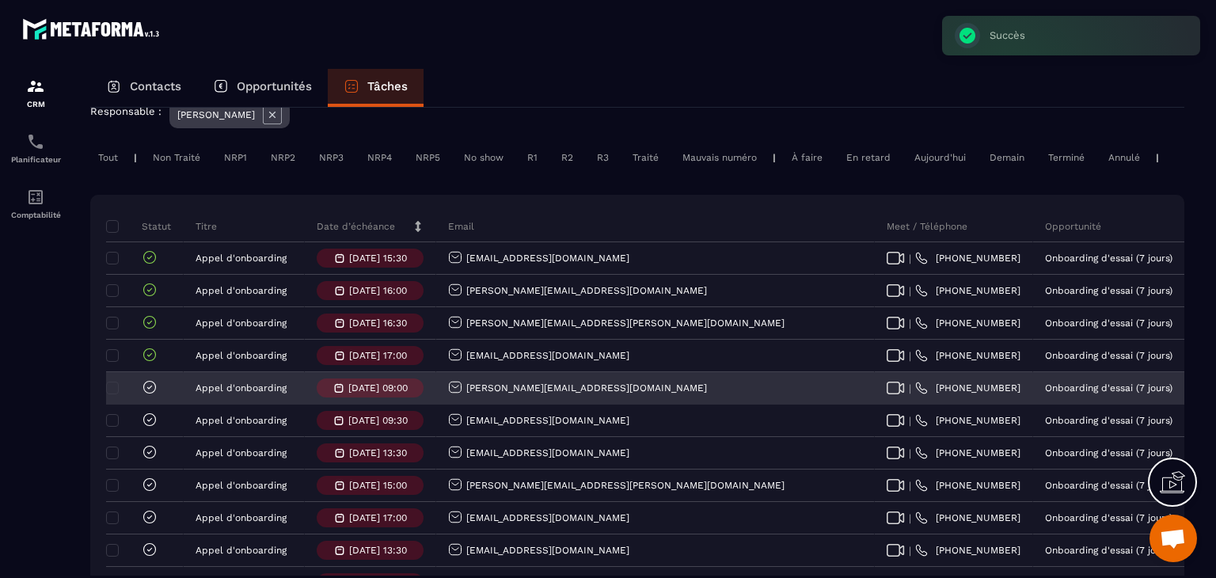
click at [150, 395] on icon at bounding box center [150, 387] width 16 height 16
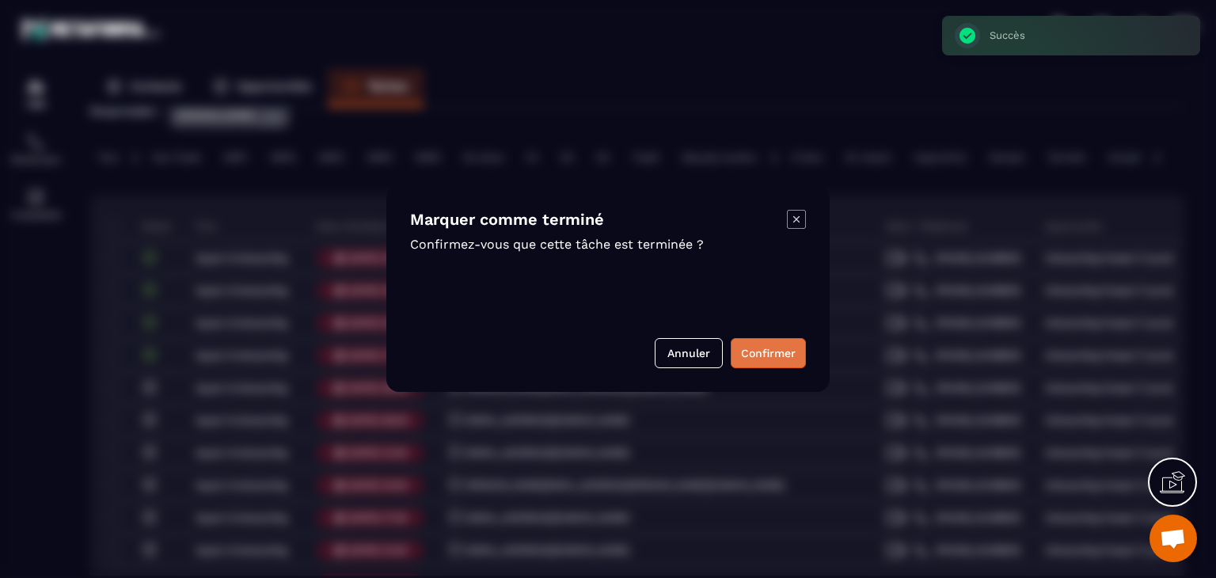
click at [753, 360] on button "Confirmer" at bounding box center [768, 353] width 75 height 30
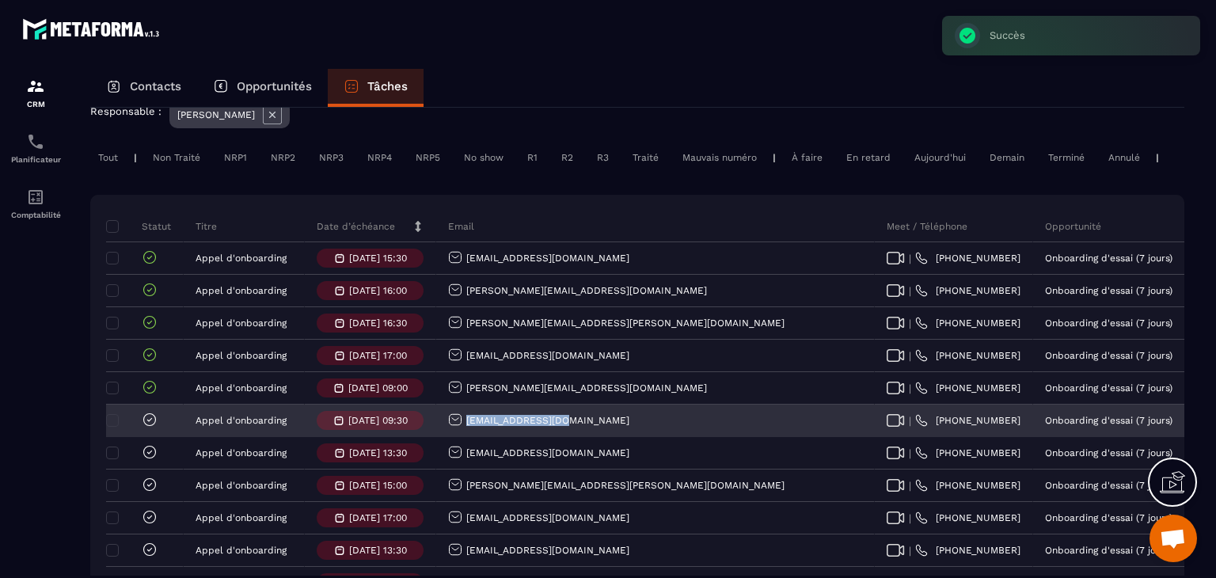
drag, startPoint x: 580, startPoint y: 431, endPoint x: 464, endPoint y: 424, distance: 115.8
click at [464, 424] on div "[EMAIL_ADDRESS][DOMAIN_NAME]" at bounding box center [655, 421] width 439 height 32
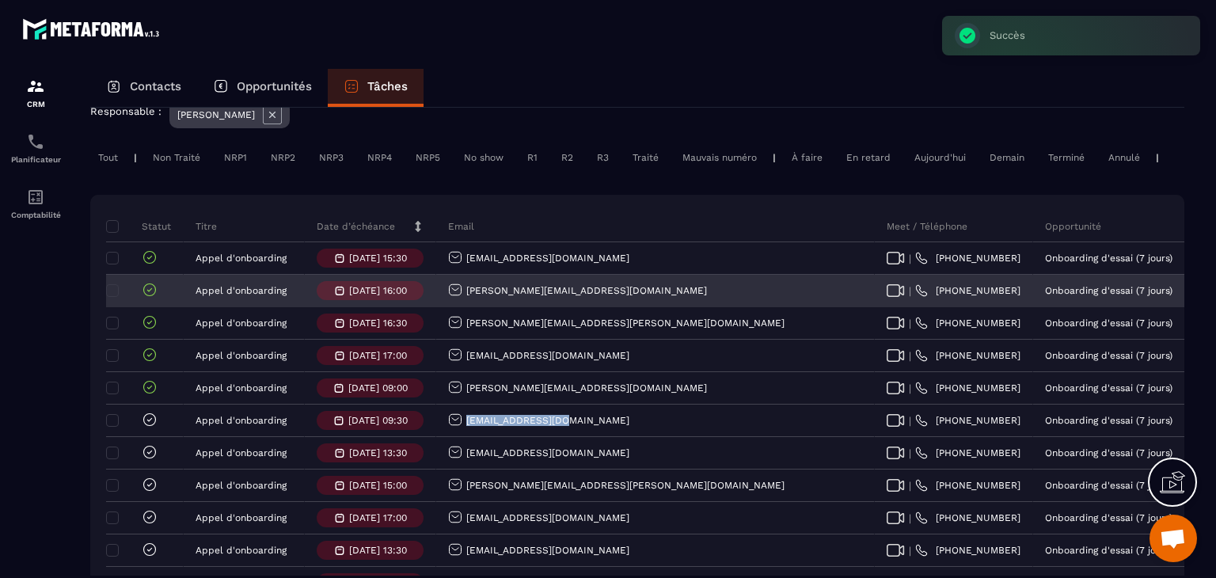
copy p "[EMAIL_ADDRESS][DOMAIN_NAME]"
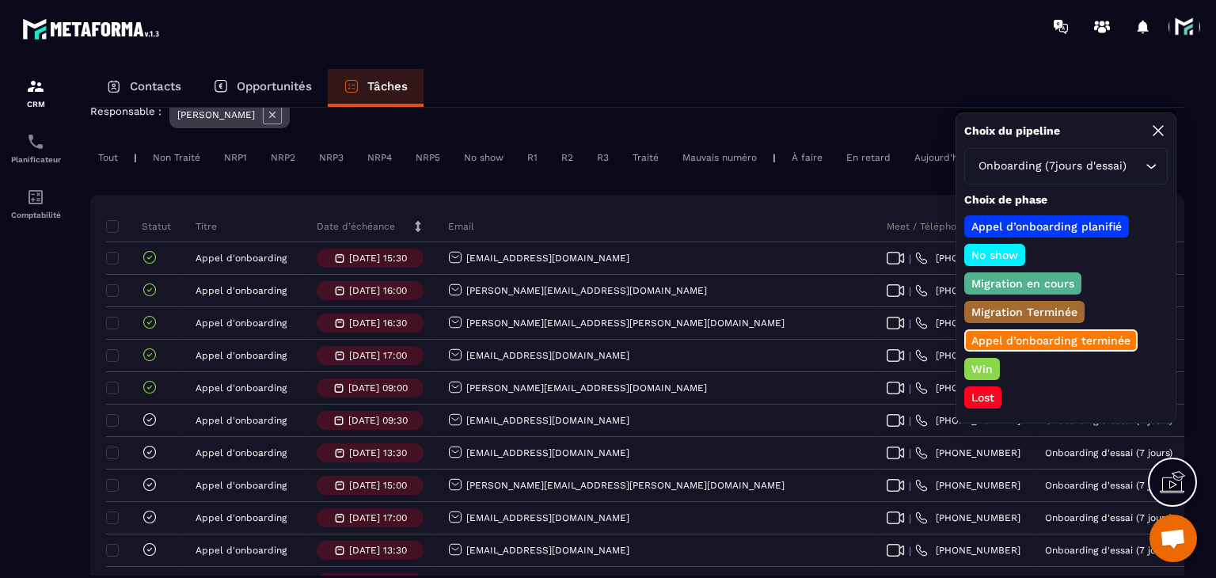
click at [982, 398] on p "Lost" at bounding box center [983, 398] width 28 height 16
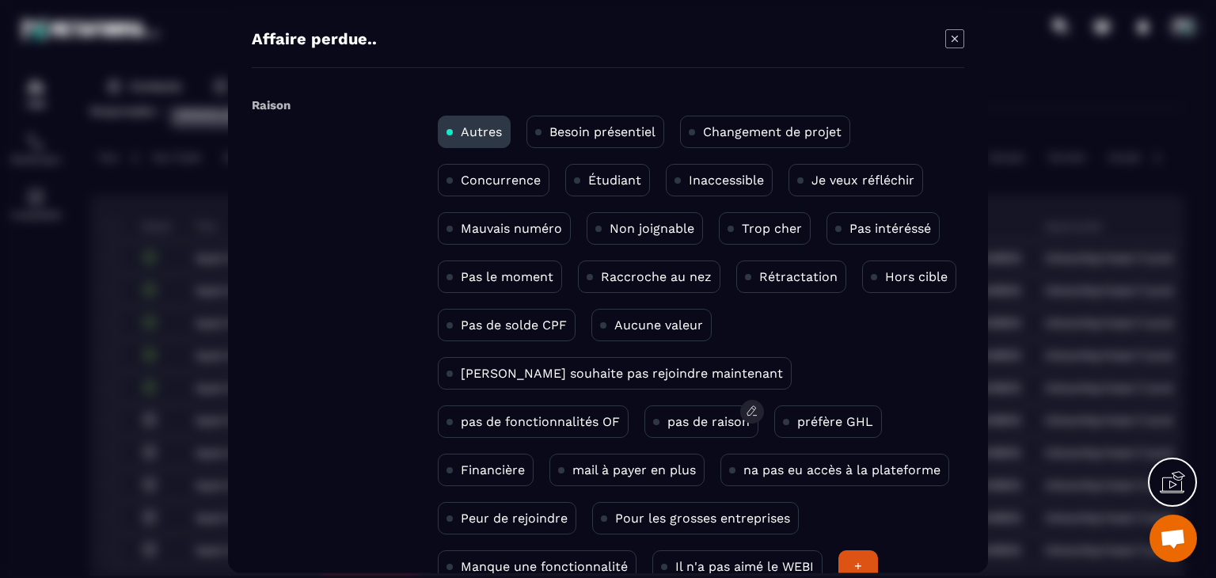
click at [644, 428] on div "pas de raison" at bounding box center [701, 421] width 114 height 32
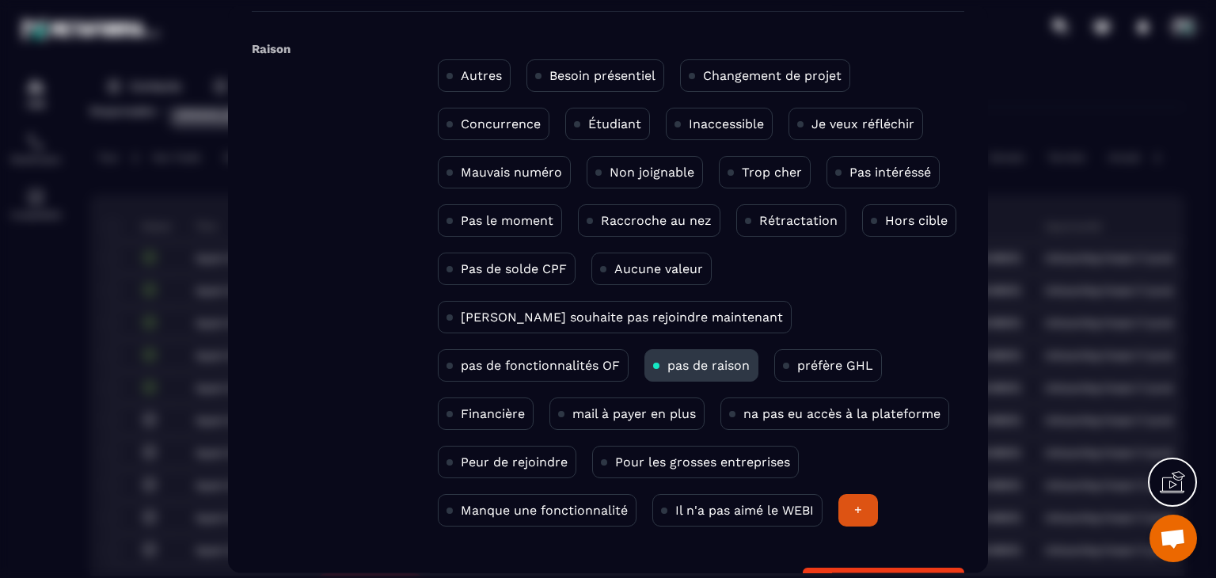
scroll to position [103, 0]
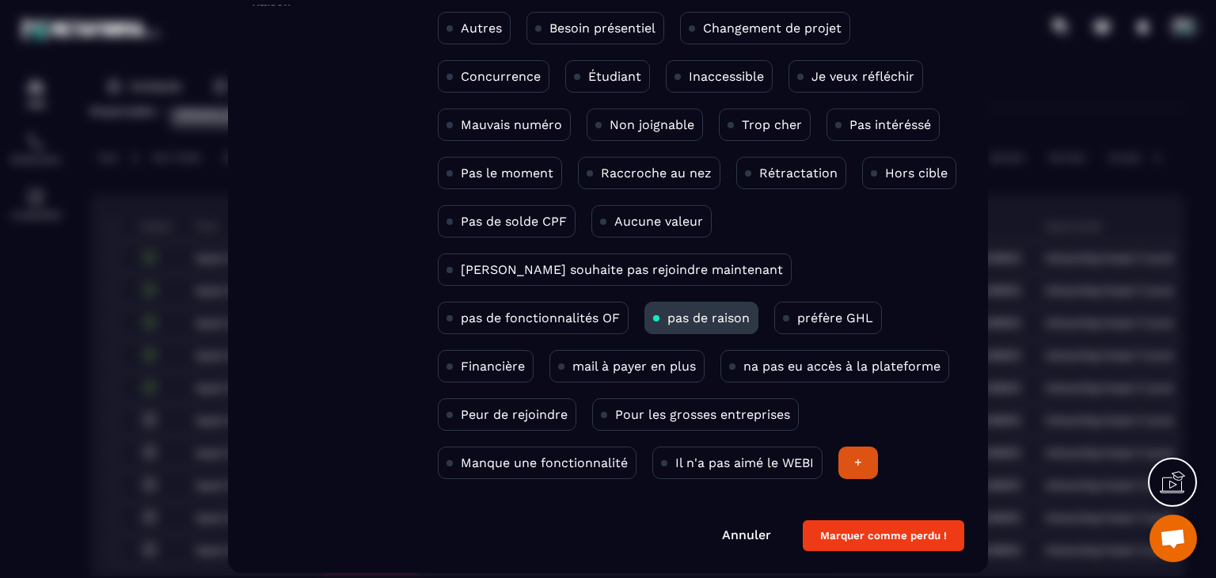
click at [899, 521] on button "Marquer comme perdu !" at bounding box center [884, 536] width 162 height 31
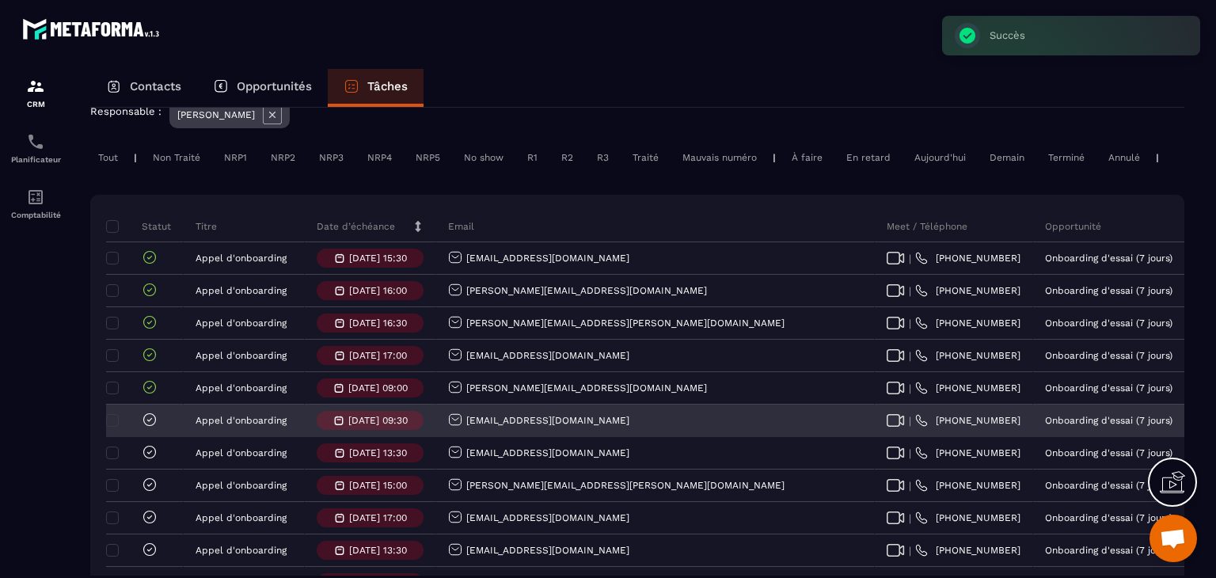
click at [158, 425] on div at bounding box center [145, 421] width 78 height 32
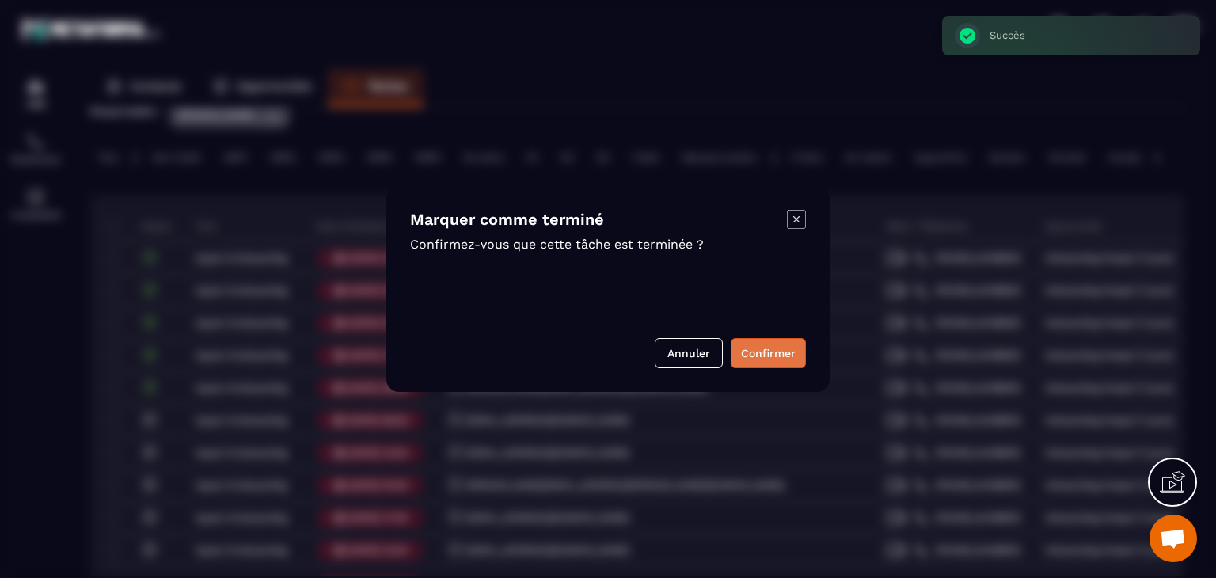
drag, startPoint x: 794, startPoint y: 336, endPoint x: 759, endPoint y: 362, distance: 43.7
click at [792, 336] on div "Marquer comme terminé Confirmez-vous que cette tâche est terminée ? Annuler Con…" at bounding box center [607, 289] width 443 height 206
click at [759, 362] on button "Confirmer" at bounding box center [768, 353] width 75 height 30
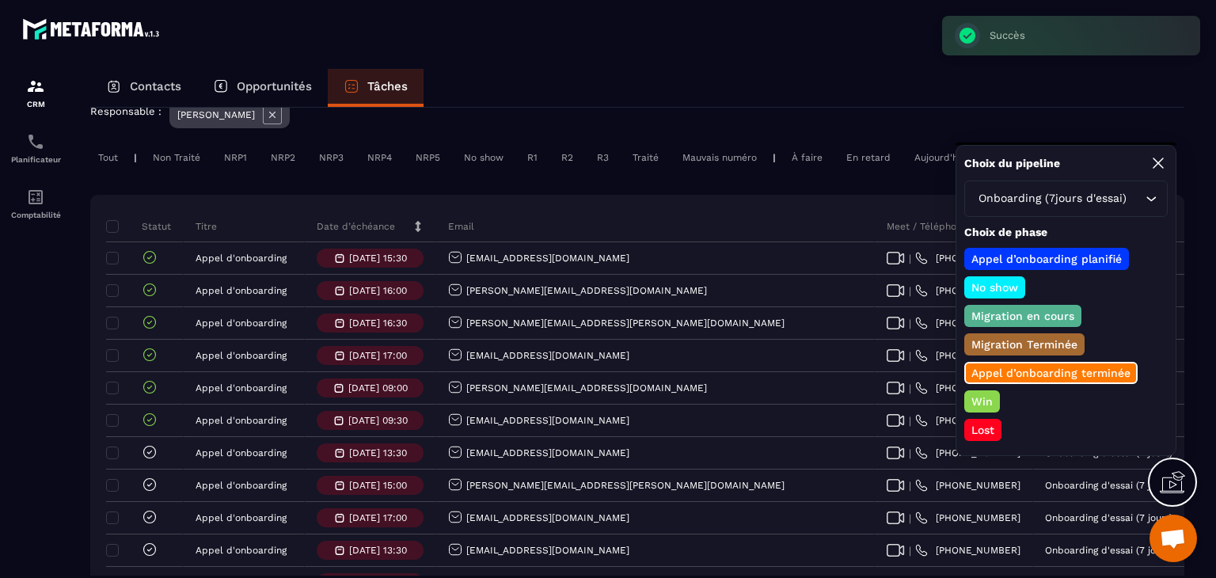
click at [985, 425] on p "Lost" at bounding box center [983, 430] width 28 height 16
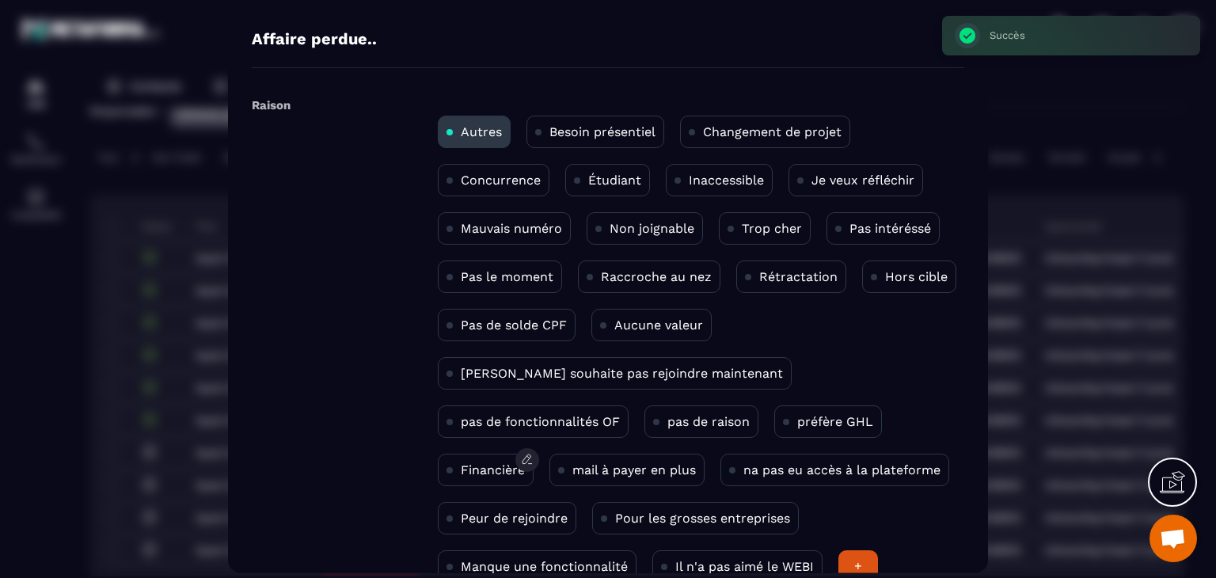
click at [525, 462] on p "Financière" at bounding box center [493, 469] width 64 height 15
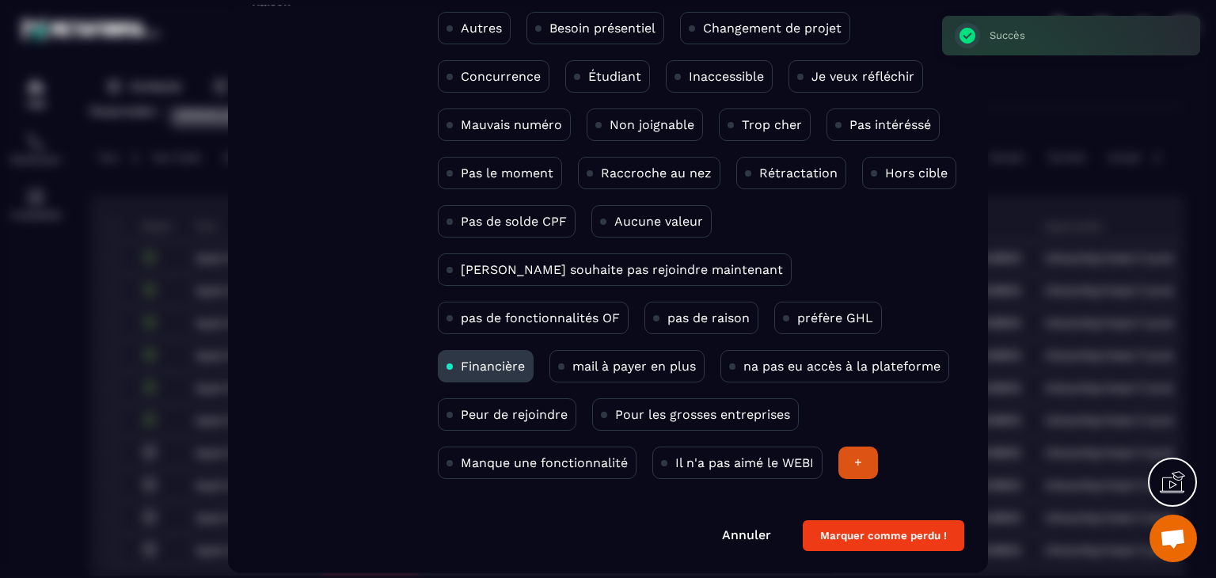
click at [915, 536] on button "Marquer comme perdu !" at bounding box center [884, 536] width 162 height 31
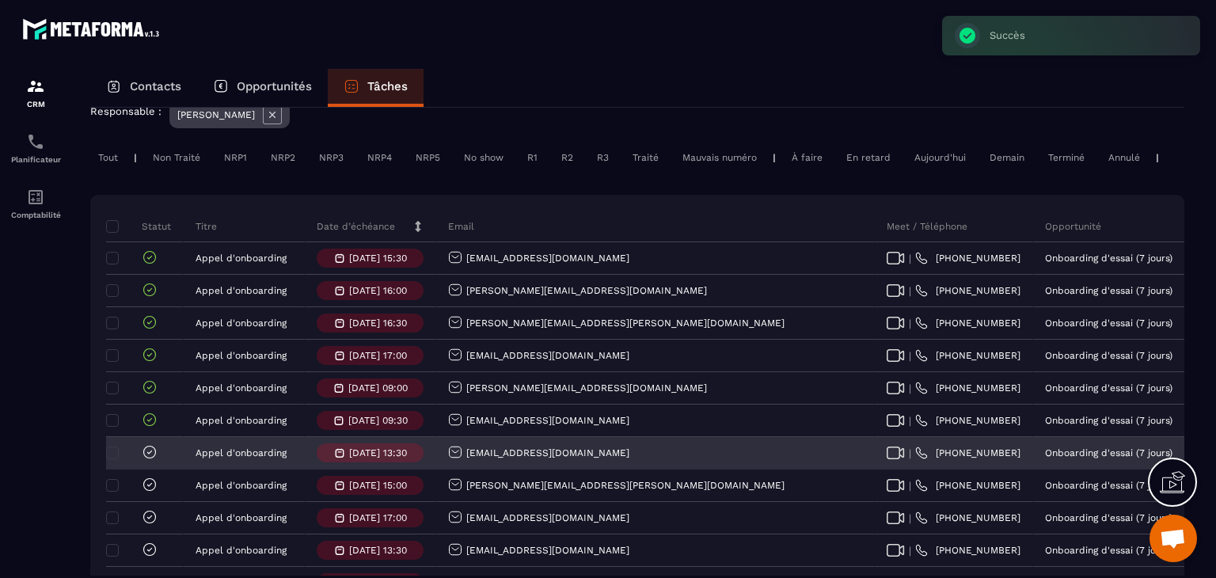
click at [150, 458] on icon at bounding box center [150, 452] width 12 height 12
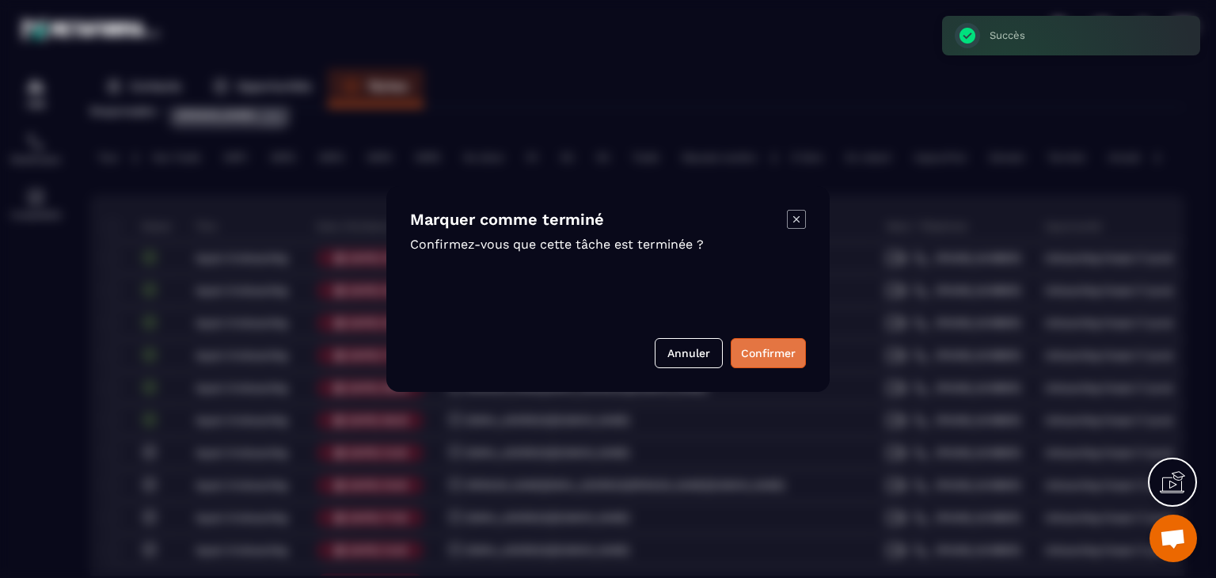
click at [734, 356] on button "Confirmer" at bounding box center [768, 353] width 75 height 30
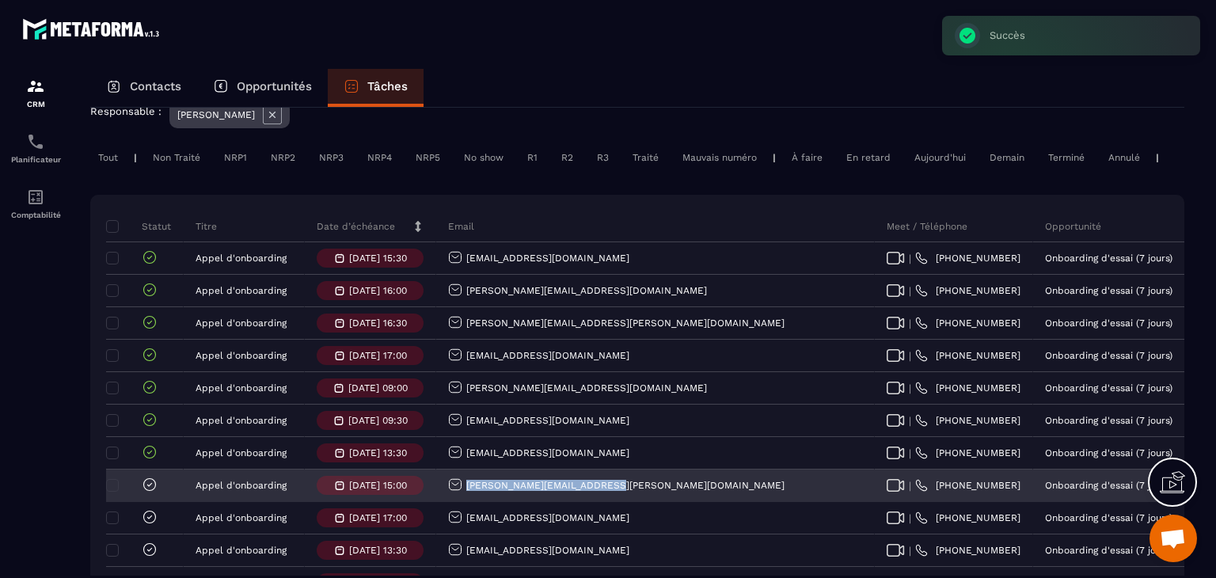
drag, startPoint x: 583, startPoint y: 505, endPoint x: 461, endPoint y: 498, distance: 122.1
click at [461, 498] on div "[PERSON_NAME][EMAIL_ADDRESS][PERSON_NAME][DOMAIN_NAME]" at bounding box center [655, 486] width 439 height 32
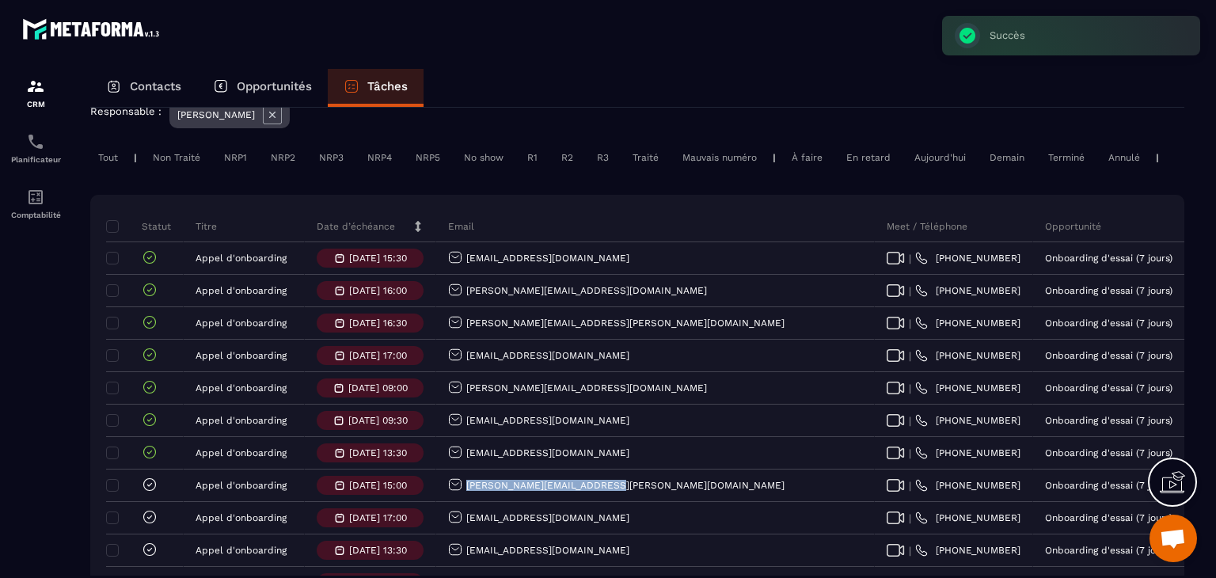
copy p "[PERSON_NAME][EMAIL_ADDRESS][PERSON_NAME][DOMAIN_NAME]"
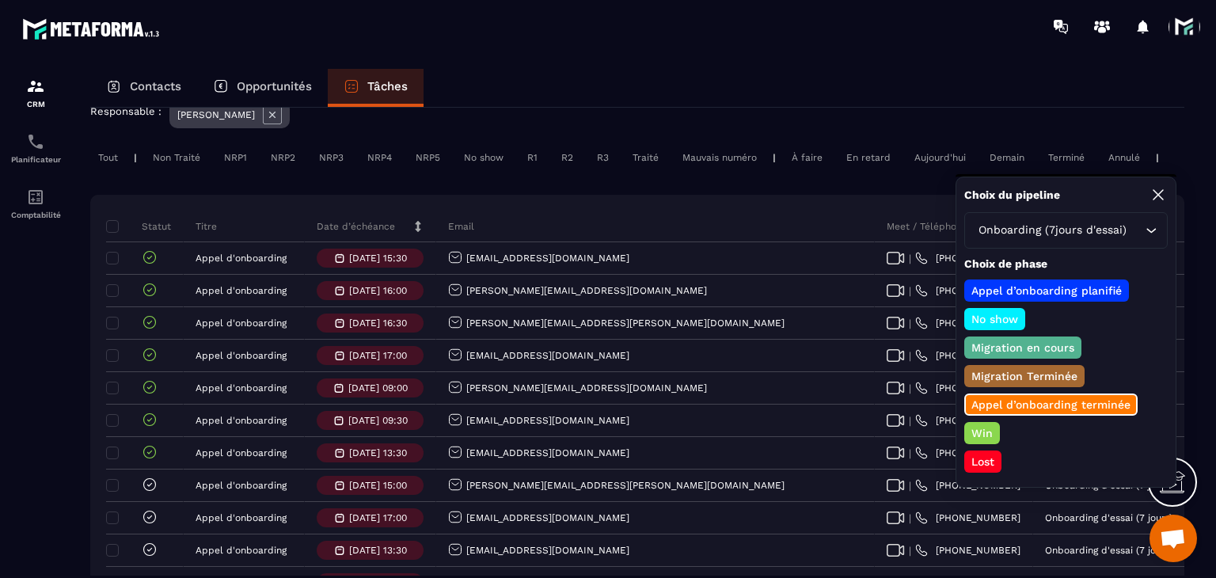
click at [972, 425] on p "Win" at bounding box center [982, 433] width 26 height 16
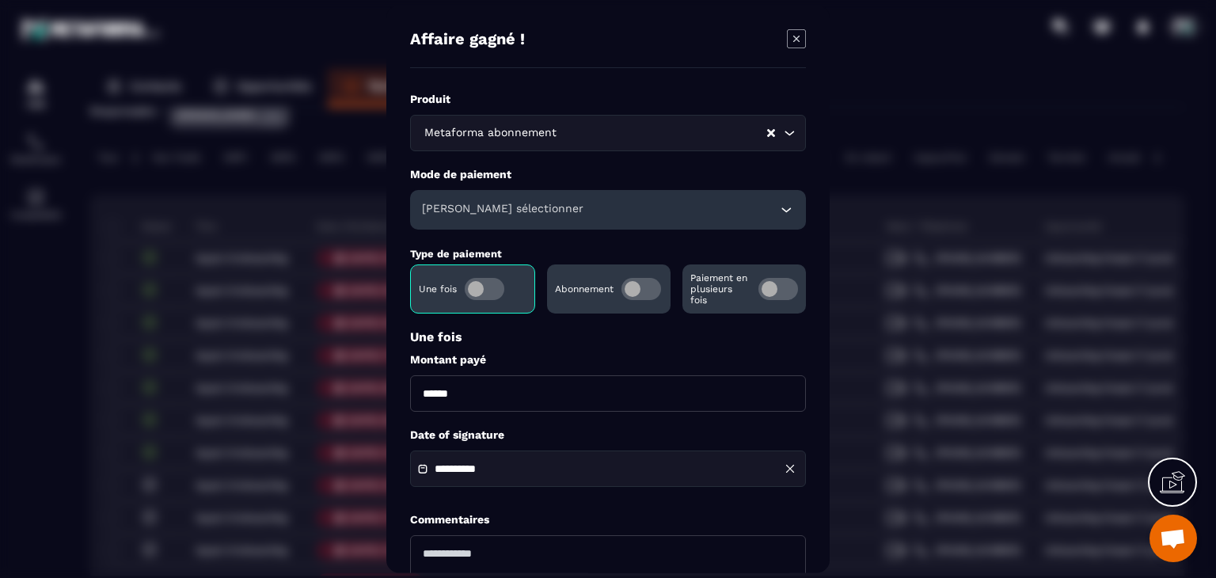
click at [526, 235] on div "**********" at bounding box center [608, 370] width 396 height 556
click at [515, 221] on div "[PERSON_NAME] sélectionner" at bounding box center [608, 210] width 396 height 40
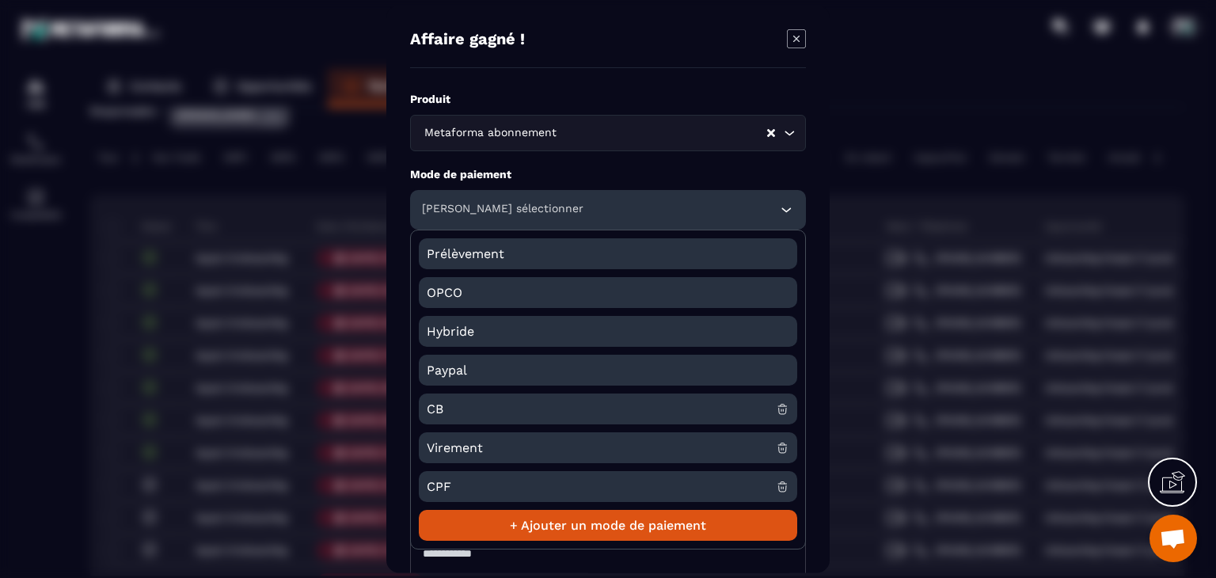
click at [450, 416] on span "CB" at bounding box center [601, 409] width 349 height 31
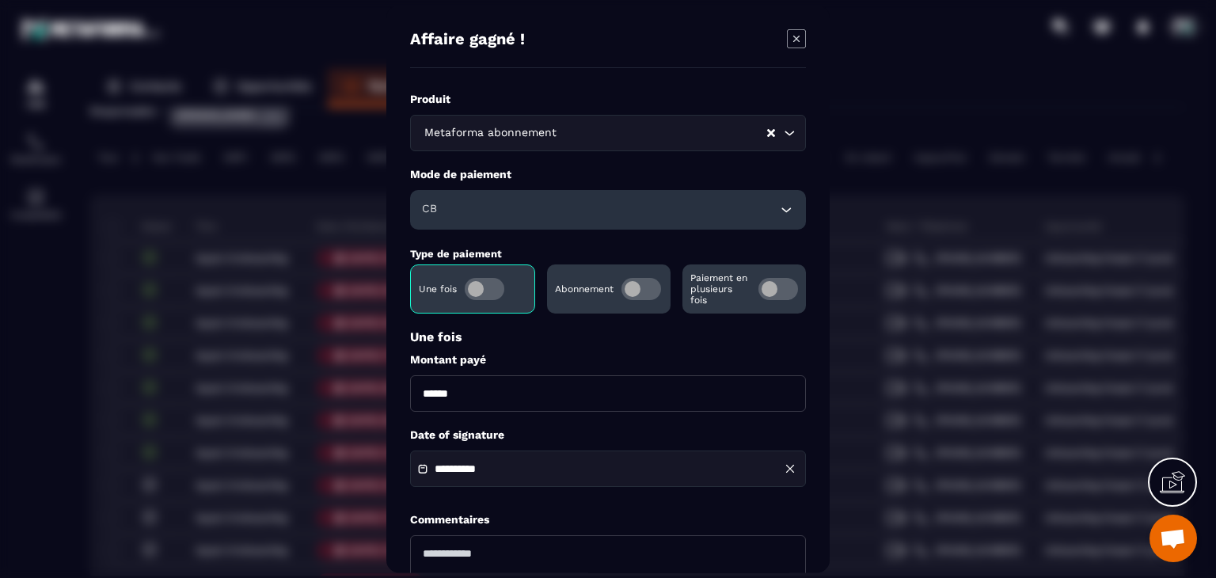
click at [426, 390] on input "******" at bounding box center [608, 393] width 396 height 36
type input "*******"
click at [489, 464] on input "**********" at bounding box center [490, 469] width 111 height 12
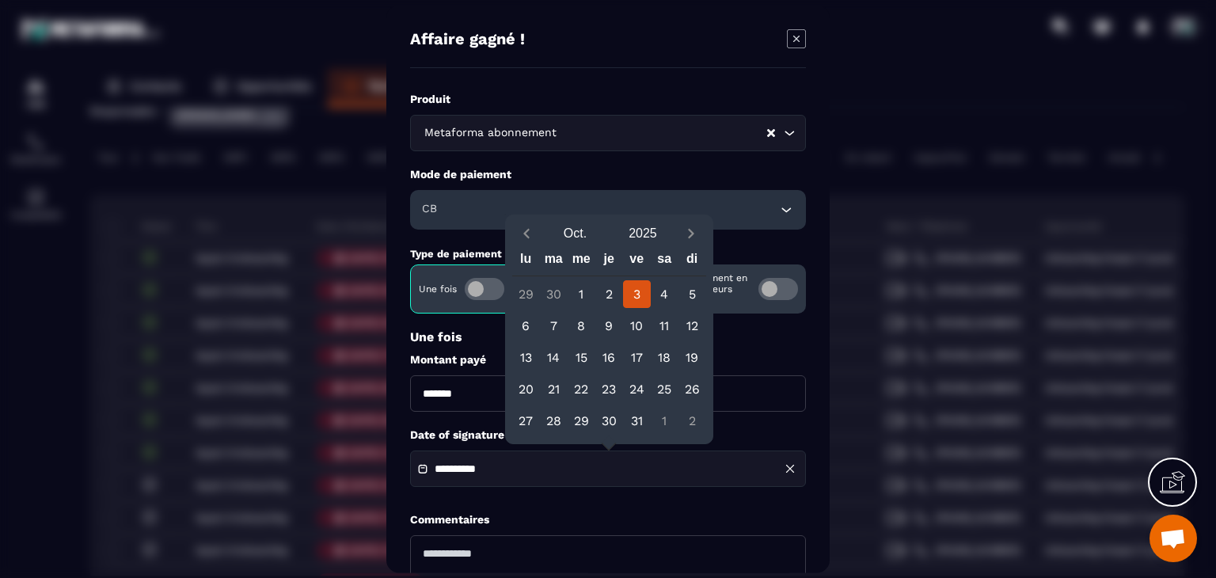
click at [519, 220] on div "[DATE]" at bounding box center [609, 234] width 194 height 28
click at [519, 239] on icon "Previous month" at bounding box center [527, 234] width 16 height 16
click at [637, 351] on div "19" at bounding box center [637, 358] width 28 height 28
type input "**********"
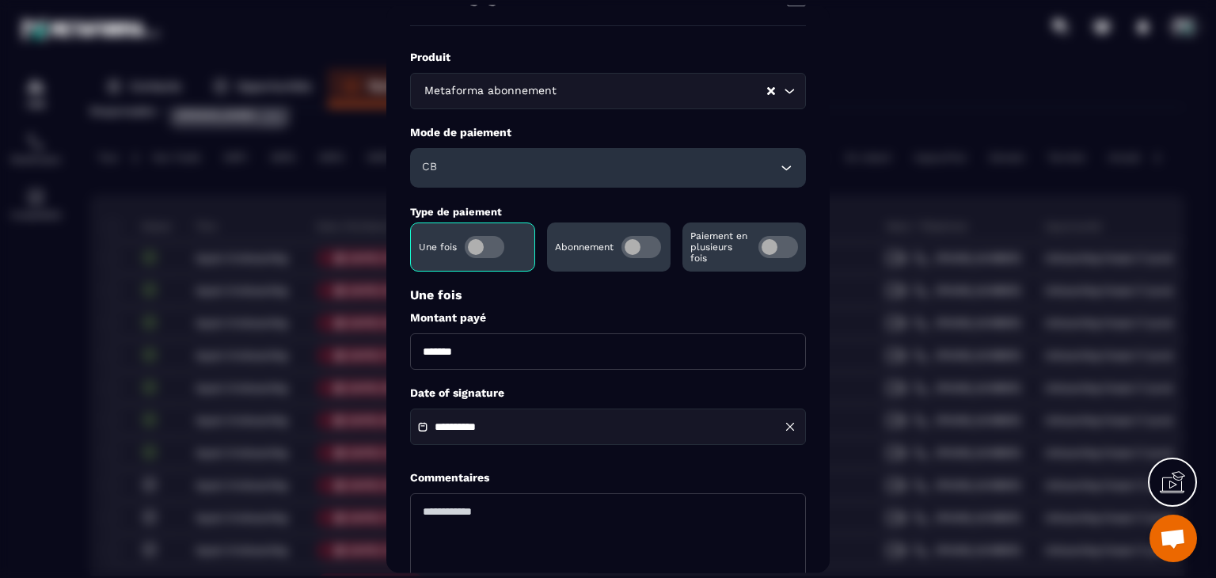
scroll to position [153, 0]
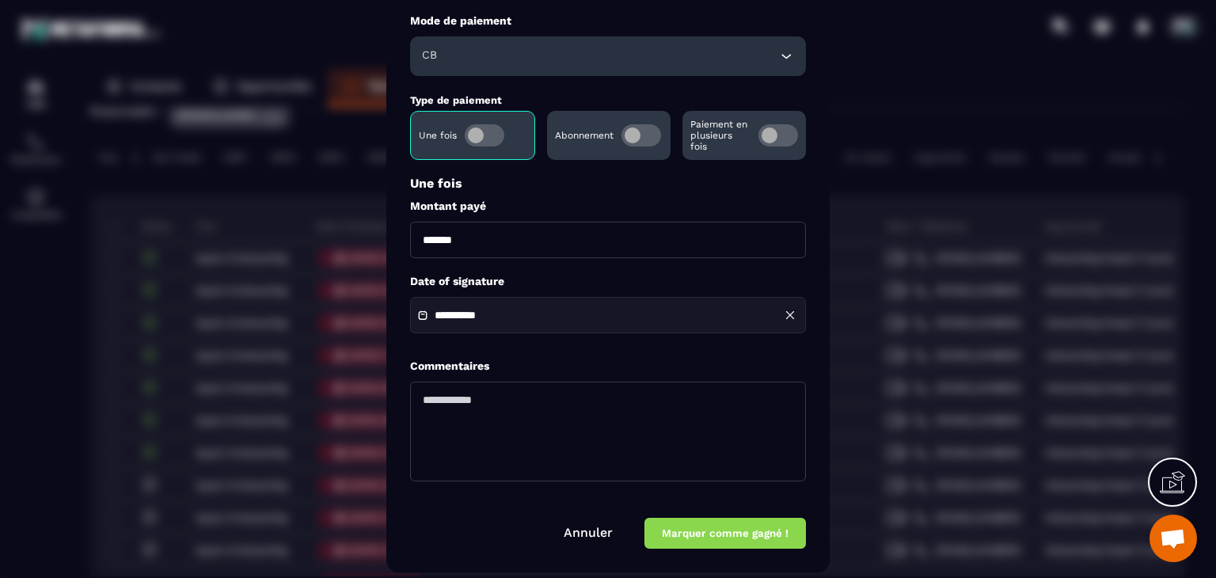
click at [738, 542] on button "Marquer comme gagné !" at bounding box center [725, 534] width 162 height 31
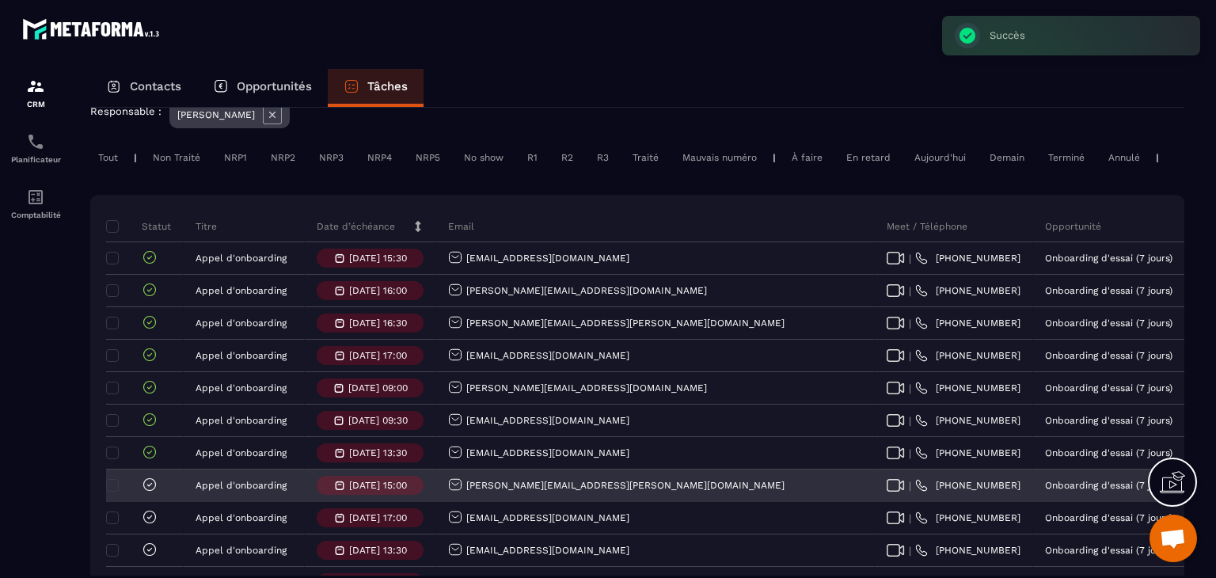
click at [151, 492] on icon at bounding box center [150, 485] width 16 height 16
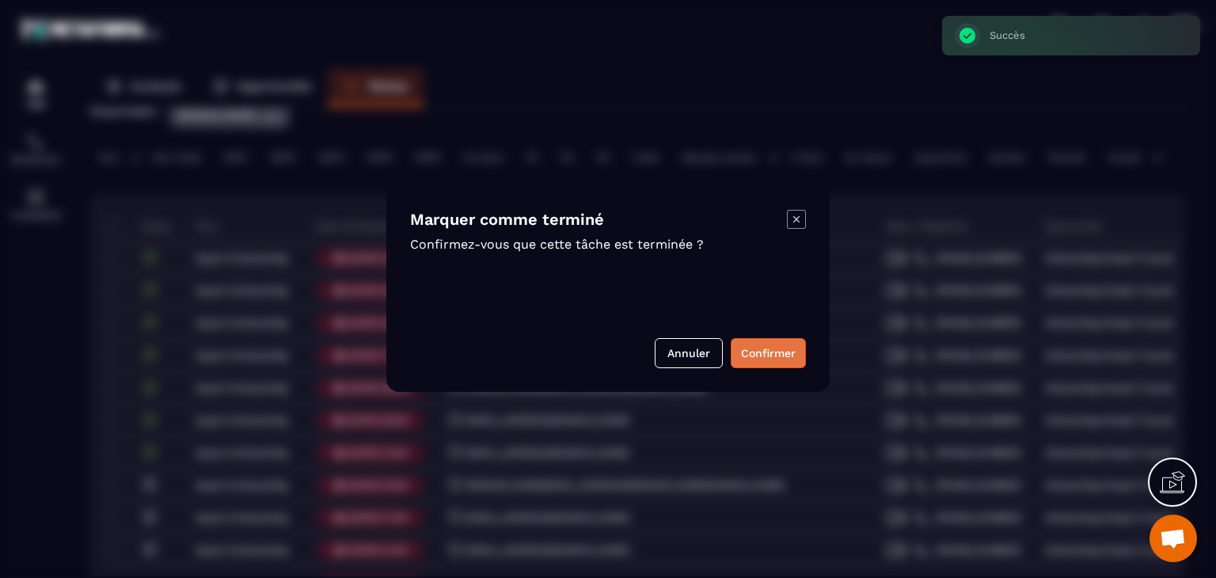
click at [771, 353] on button "Confirmer" at bounding box center [768, 353] width 75 height 30
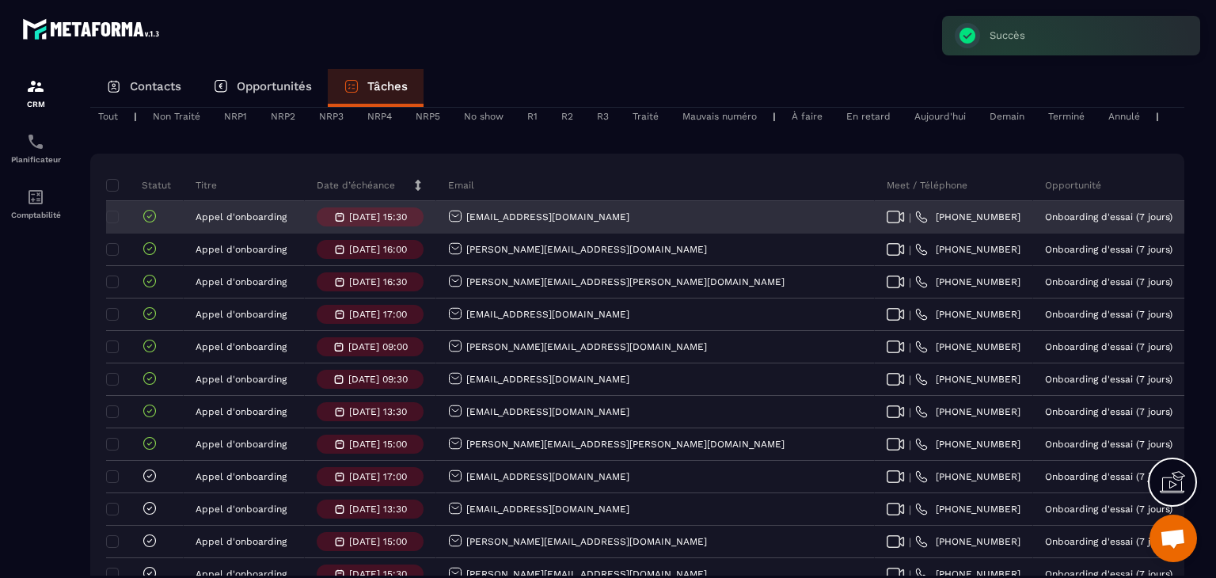
scroll to position [158, 0]
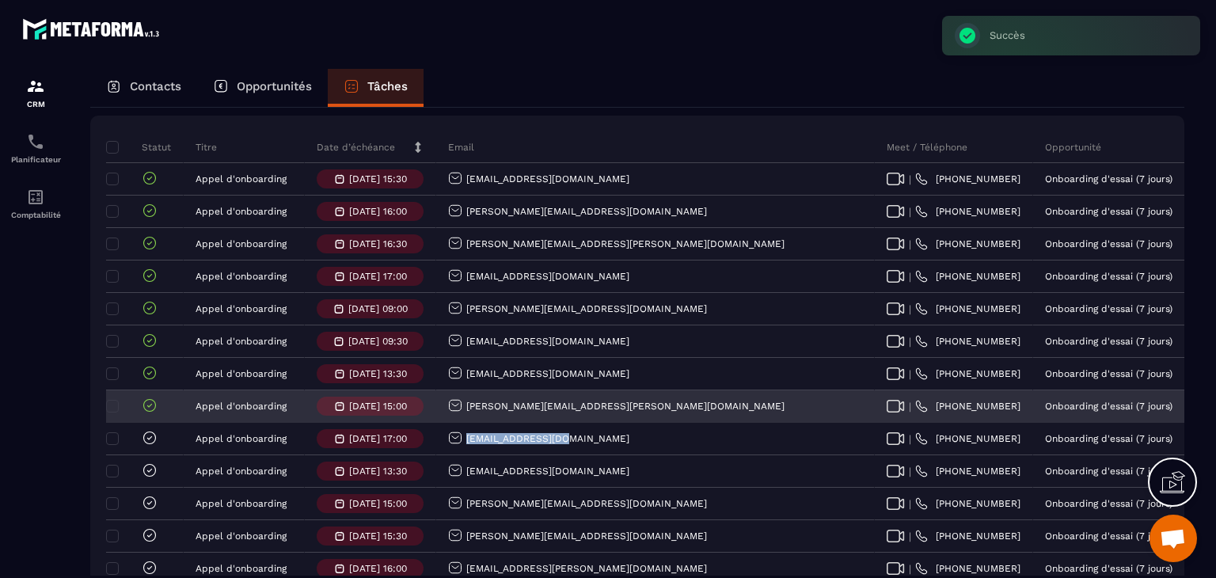
drag, startPoint x: 526, startPoint y: 439, endPoint x: 517, endPoint y: 432, distance: 11.3
click at [459, 440] on div "[EMAIL_ADDRESS][DOMAIN_NAME]" at bounding box center [655, 440] width 439 height 32
copy p "[EMAIL_ADDRESS][DOMAIN_NAME]"
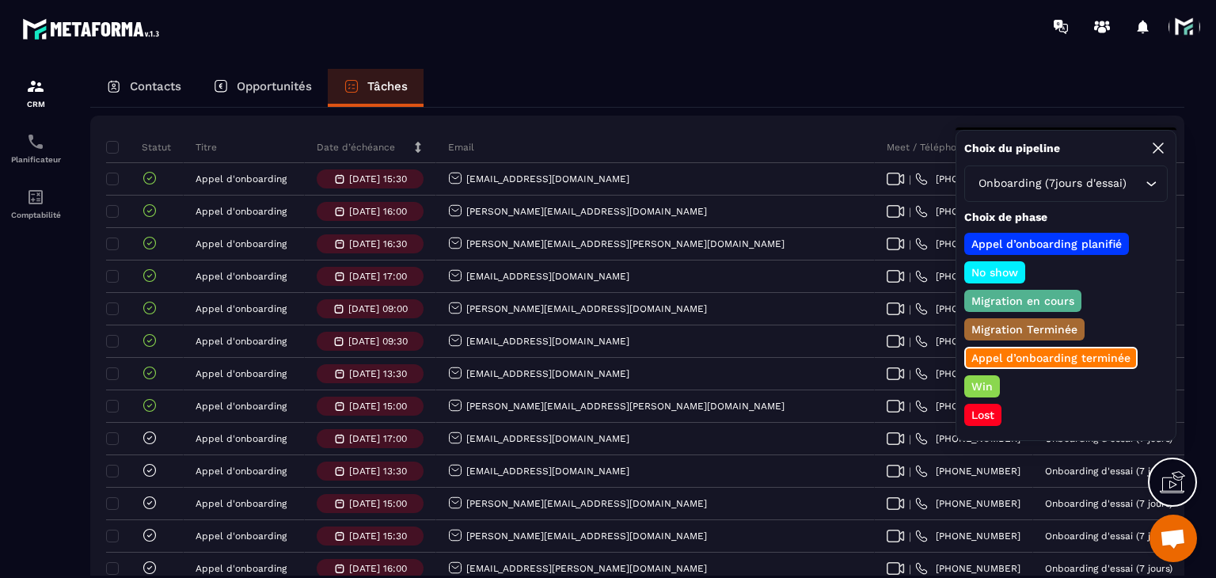
click at [974, 384] on p "Win" at bounding box center [982, 386] width 26 height 16
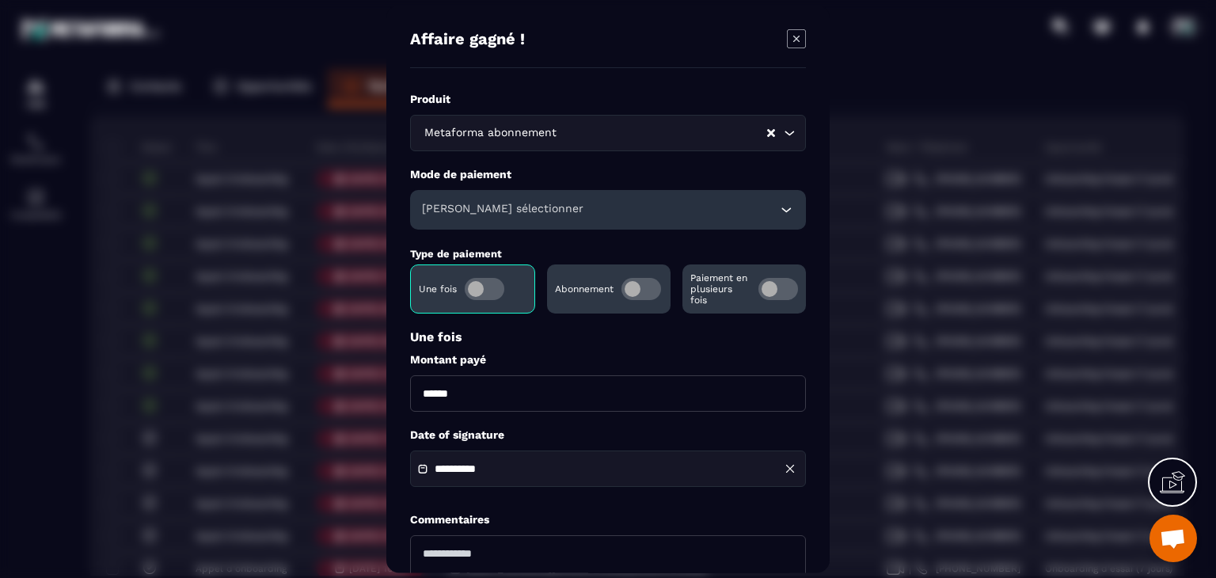
click at [426, 386] on input "******" at bounding box center [608, 393] width 396 height 36
type input "*******"
click at [572, 207] on div "[PERSON_NAME] sélectionner" at bounding box center [608, 210] width 396 height 40
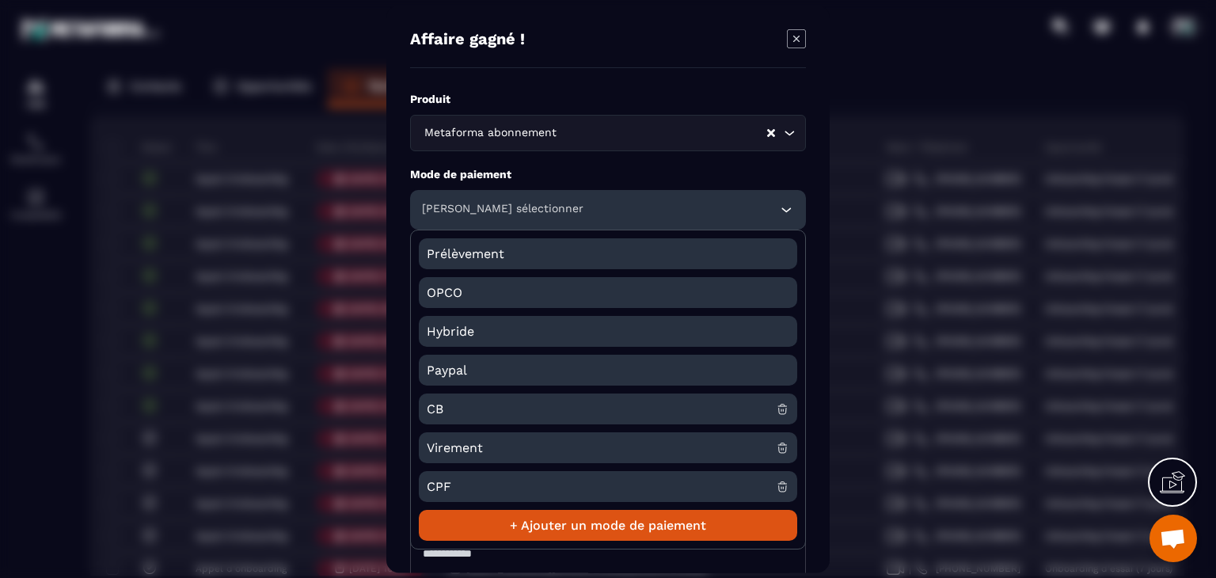
click at [452, 405] on span "CB" at bounding box center [601, 409] width 349 height 31
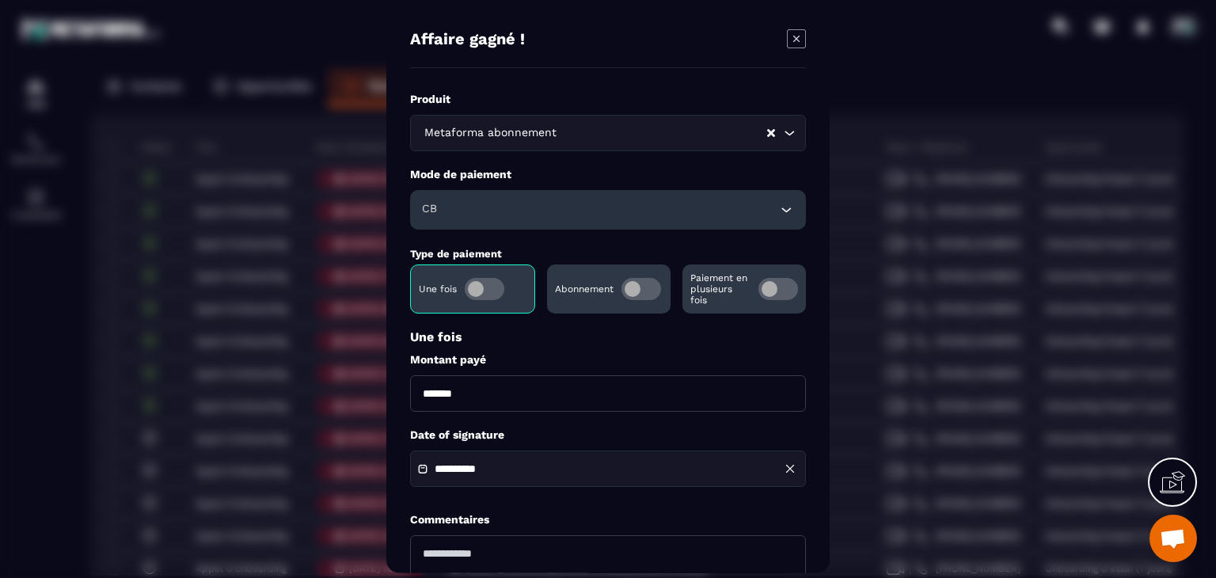
scroll to position [114, 0]
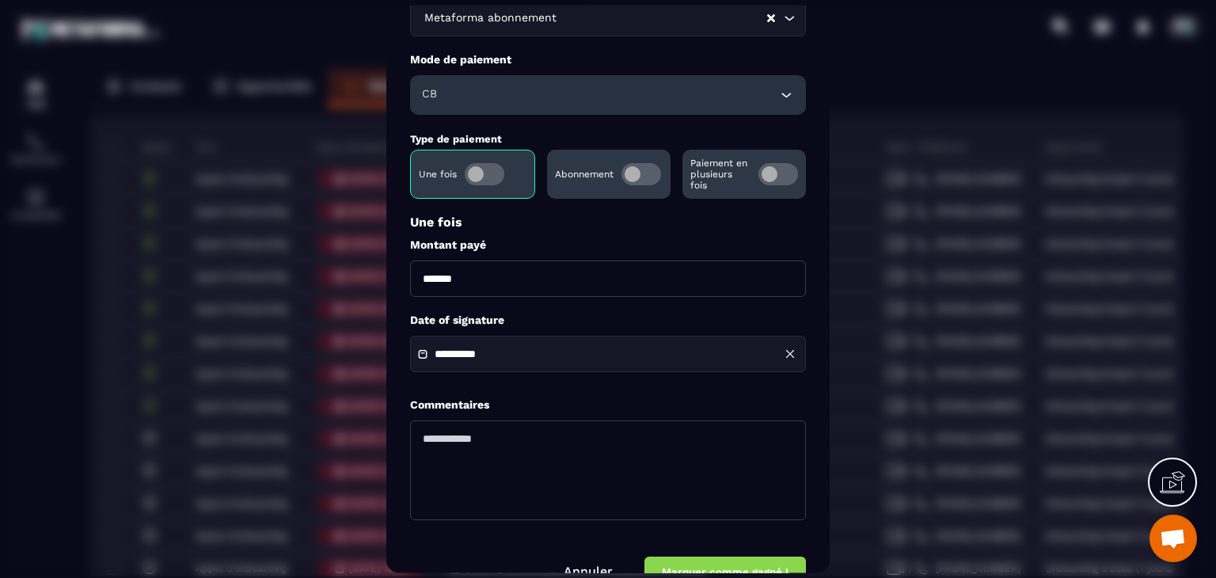
click at [486, 355] on input "**********" at bounding box center [490, 355] width 111 height 12
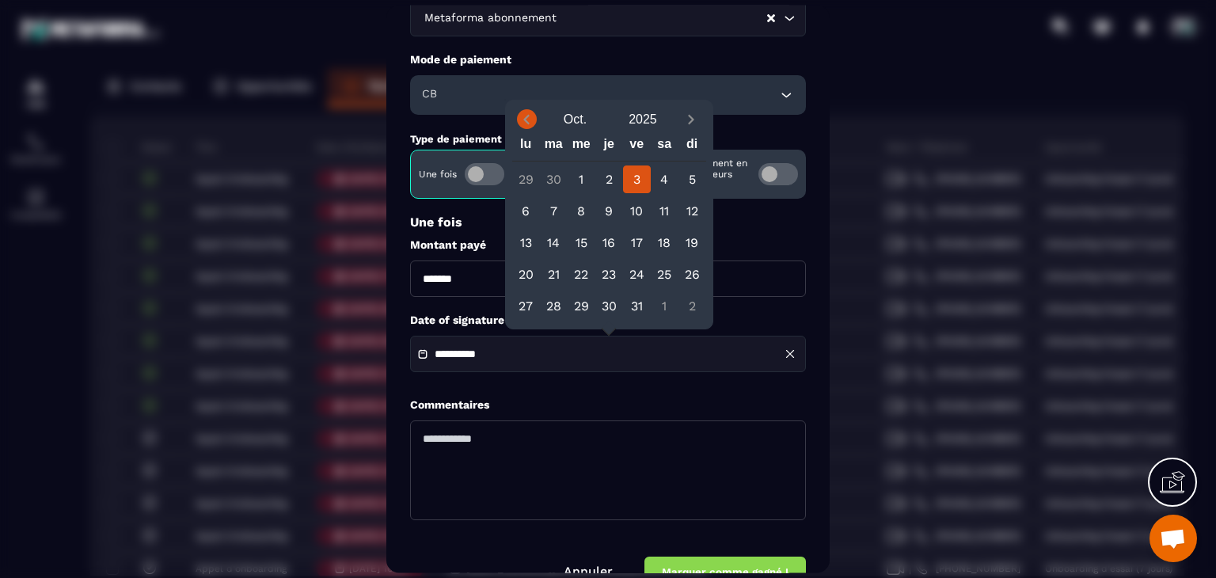
click at [519, 124] on icon "Previous month" at bounding box center [527, 120] width 16 height 16
click at [617, 269] on div "24" at bounding box center [609, 274] width 28 height 28
type input "**********"
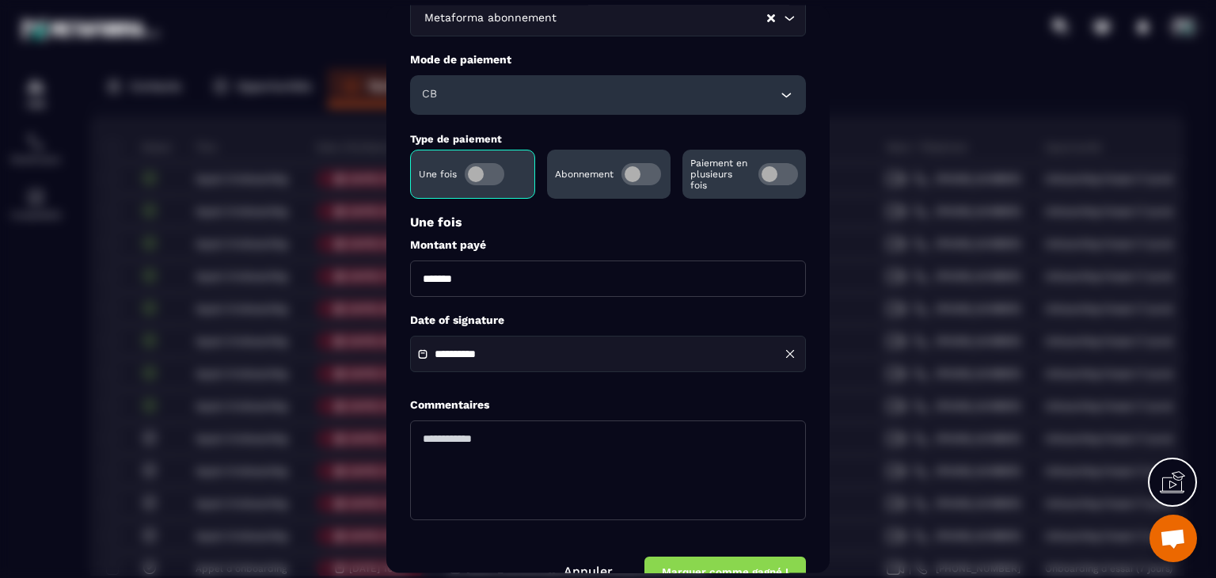
scroll to position [153, 0]
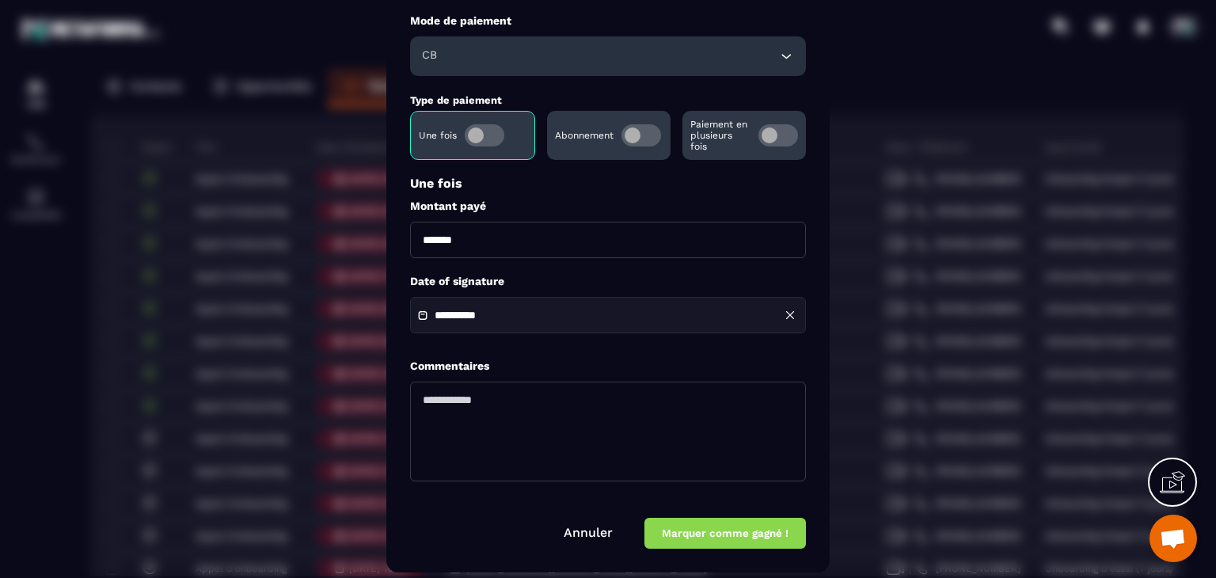
click at [662, 538] on button "Marquer comme gagné !" at bounding box center [725, 534] width 162 height 31
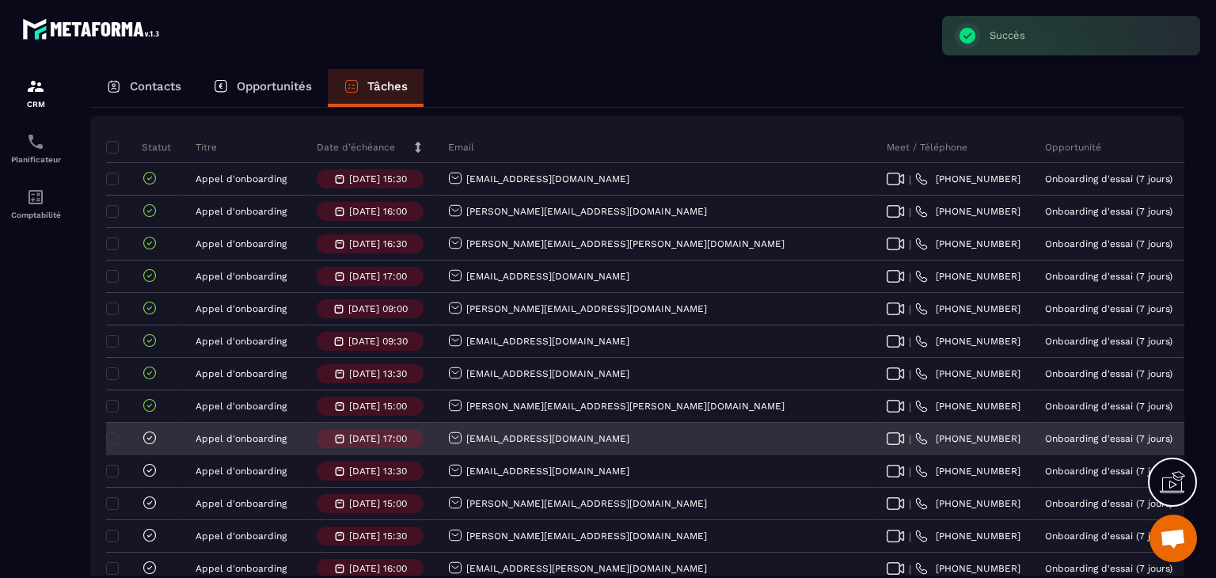
click at [149, 439] on icon at bounding box center [149, 437] width 5 height 3
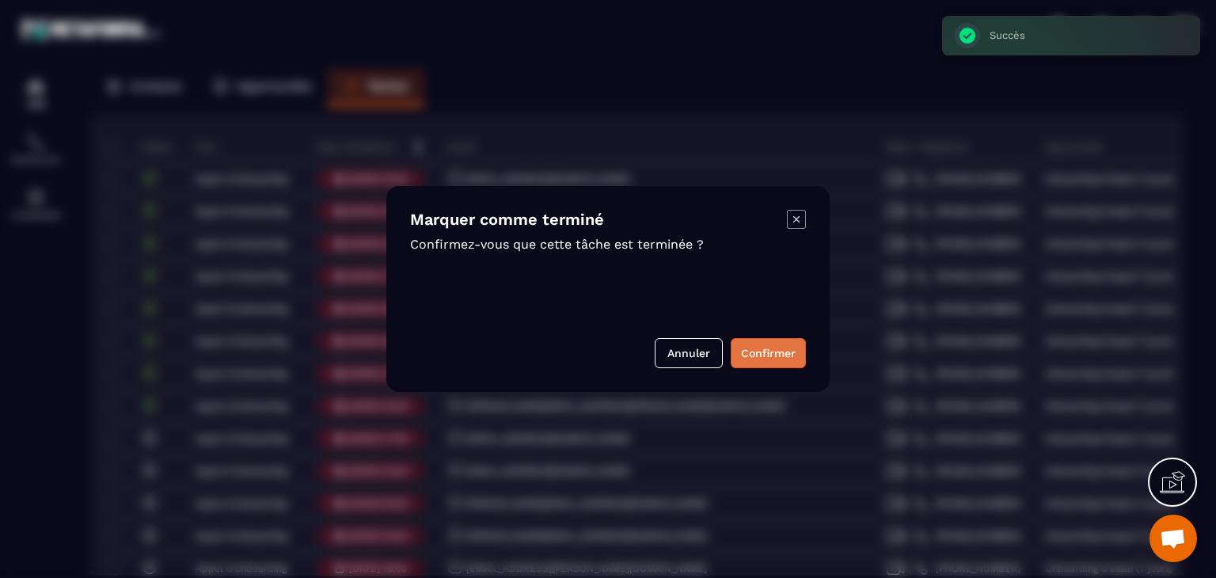
click at [775, 359] on button "Confirmer" at bounding box center [768, 353] width 75 height 30
